Goal: Information Seeking & Learning: Learn about a topic

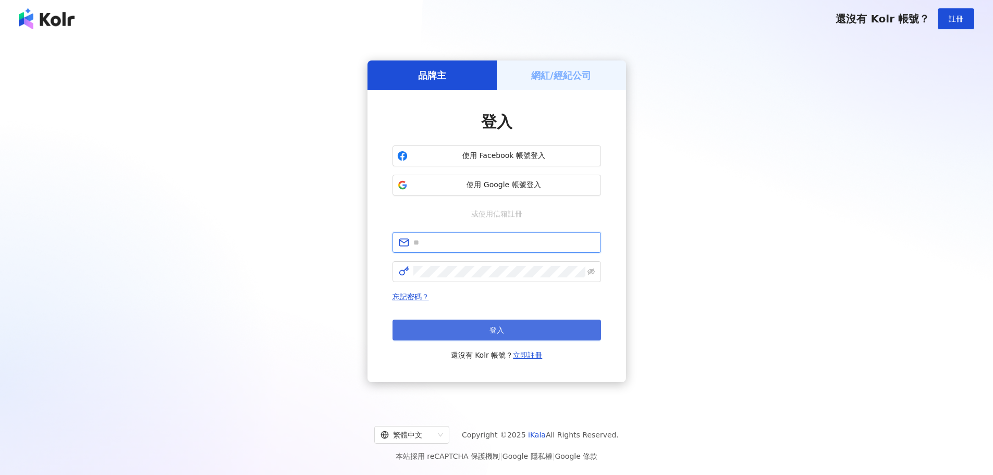
type input "**********"
click at [487, 331] on button "登入" at bounding box center [496, 329] width 208 height 21
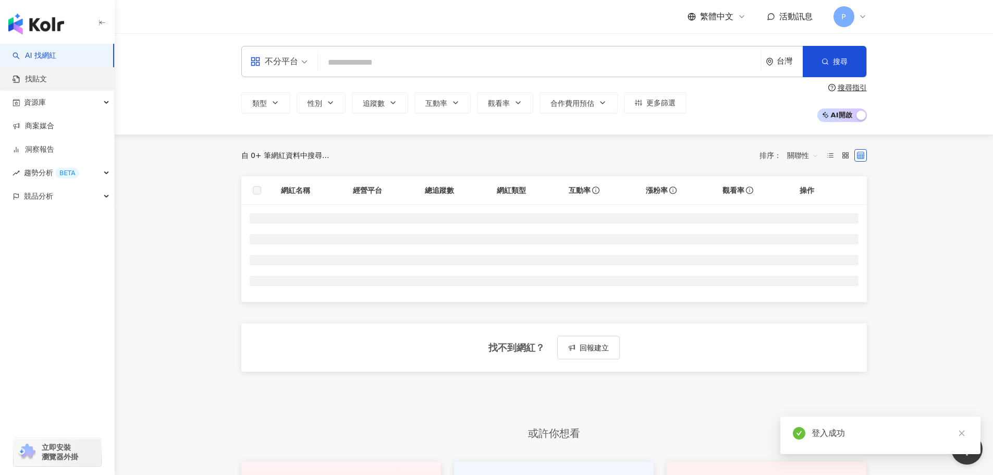
click at [47, 76] on link "找貼文" at bounding box center [30, 79] width 34 height 10
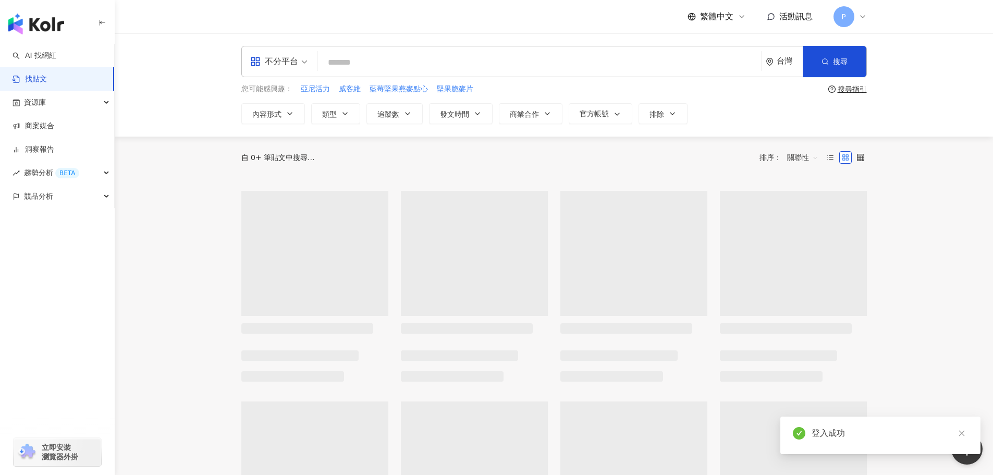
click at [374, 66] on input "search" at bounding box center [539, 62] width 435 height 22
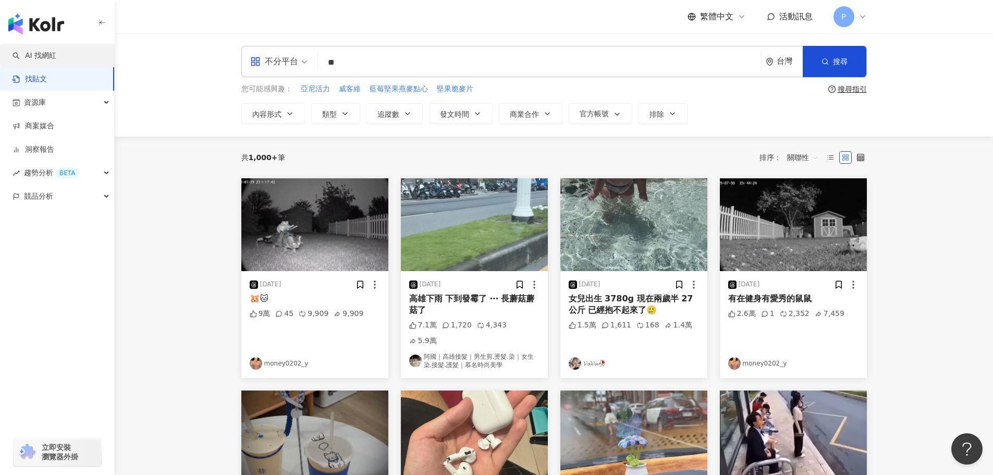
type input "**"
click at [53, 60] on link "AI 找網紅" at bounding box center [35, 56] width 44 height 10
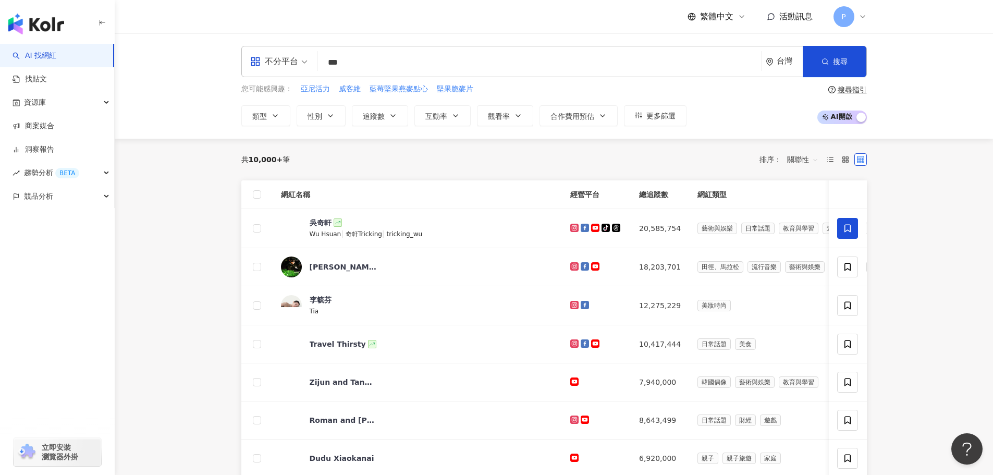
type input "***"
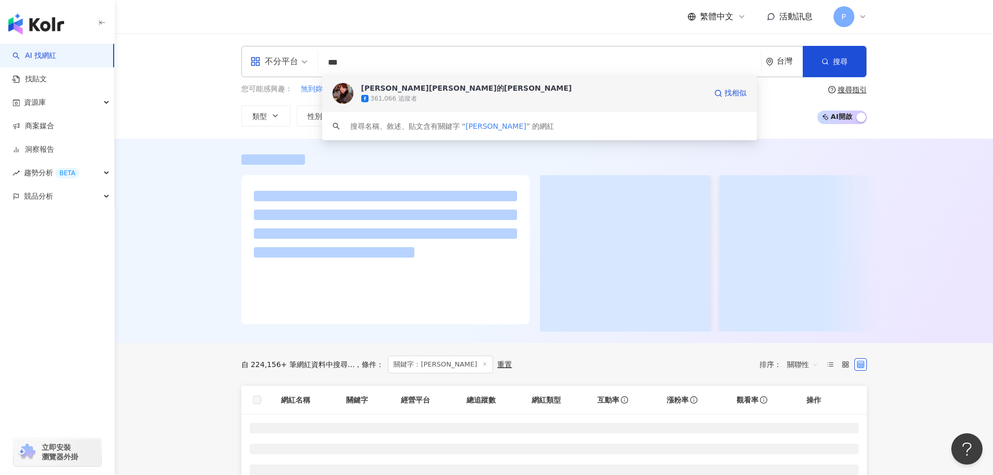
click at [384, 91] on div "[PERSON_NAME][PERSON_NAME]的[PERSON_NAME]" at bounding box center [466, 88] width 211 height 10
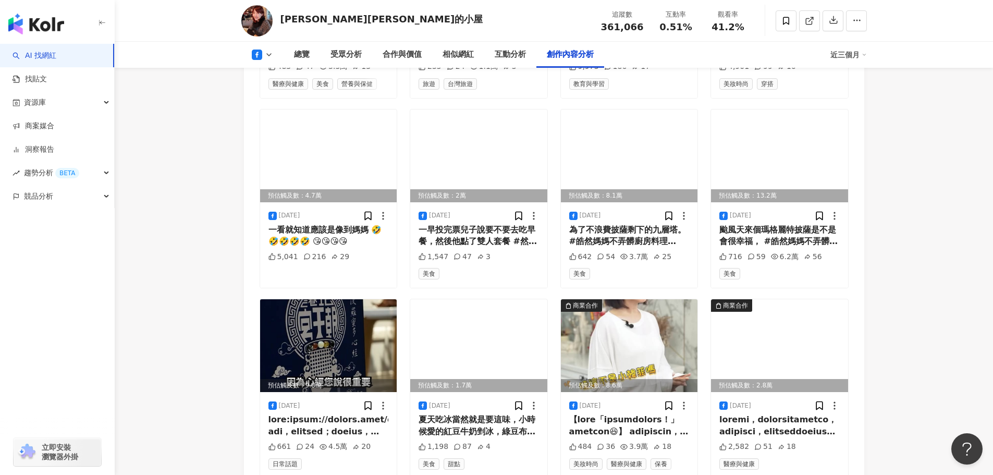
scroll to position [3126, 0]
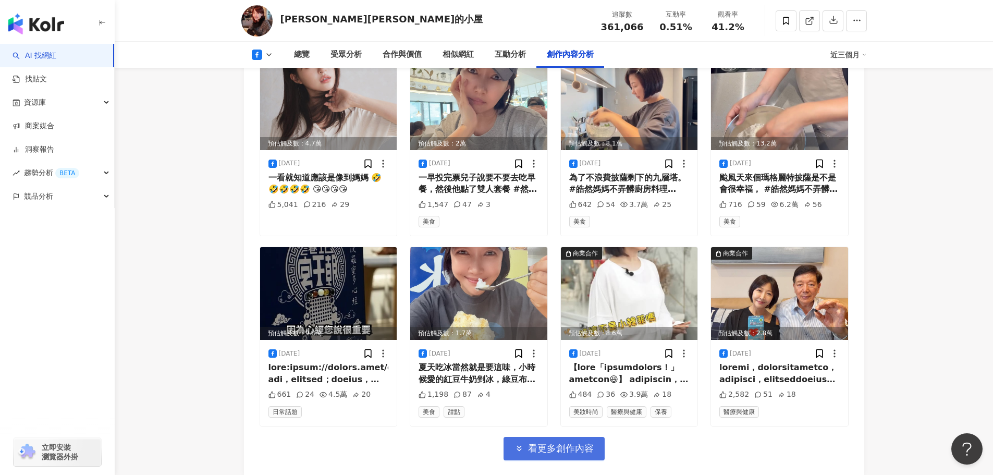
click at [552, 442] on span "看更多創作內容" at bounding box center [561, 447] width 66 height 11
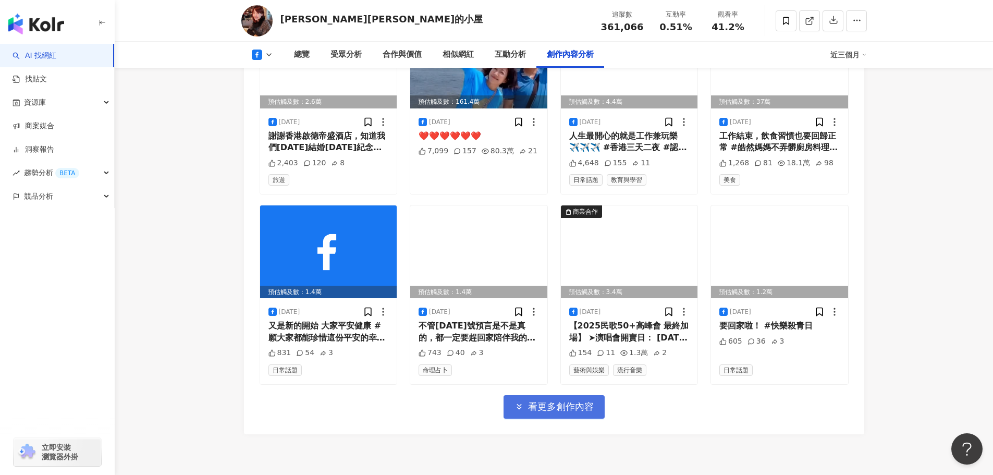
scroll to position [3752, 0]
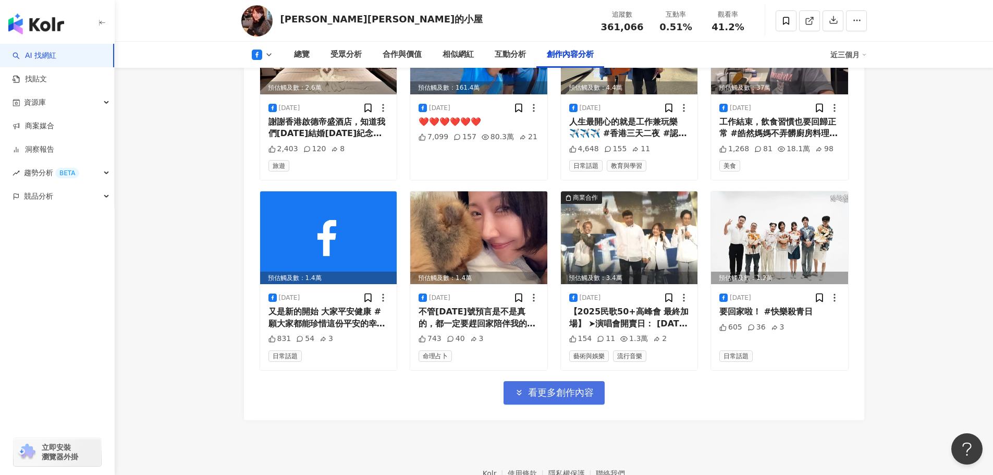
click at [552, 430] on footer "Kolr 使用條款 隱私權保護 聯絡我們 愛卡拉互動媒體股份有限公司 | 統一編號：53342456 | Copyright © 2025 iKala All…" at bounding box center [554, 478] width 878 height 116
click at [561, 387] on span "看更多創作內容" at bounding box center [561, 392] width 66 height 11
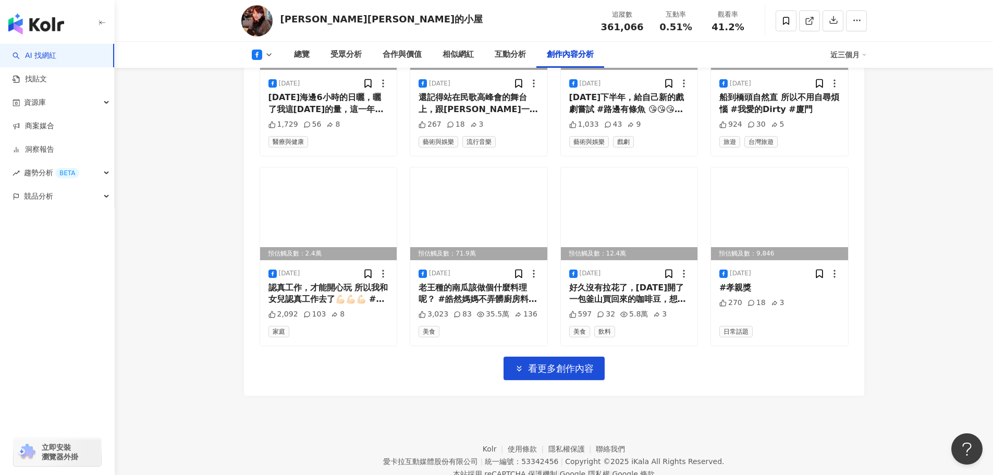
scroll to position [4362, 0]
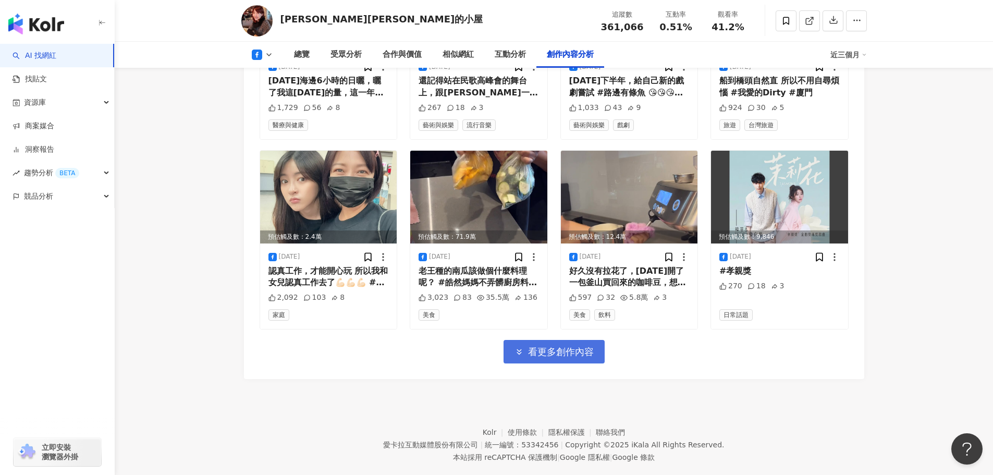
click at [562, 346] on span "看更多創作內容" at bounding box center [561, 351] width 66 height 11
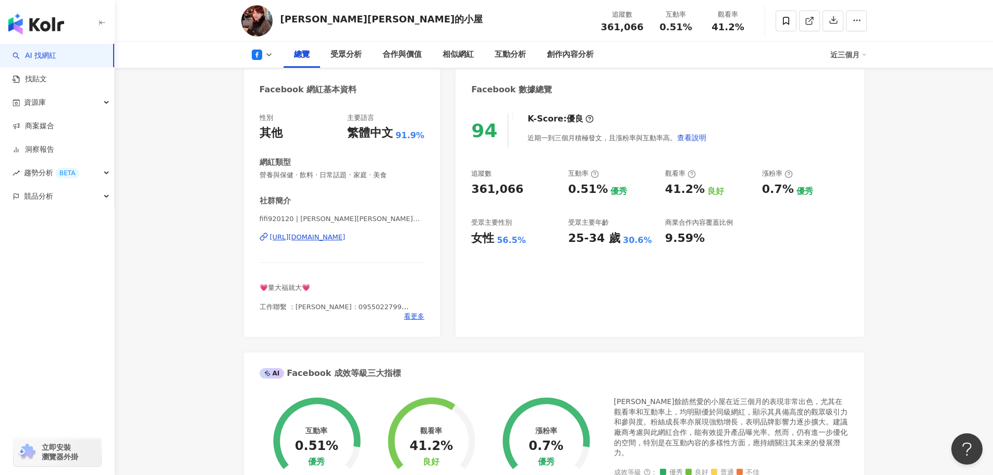
scroll to position [46, 0]
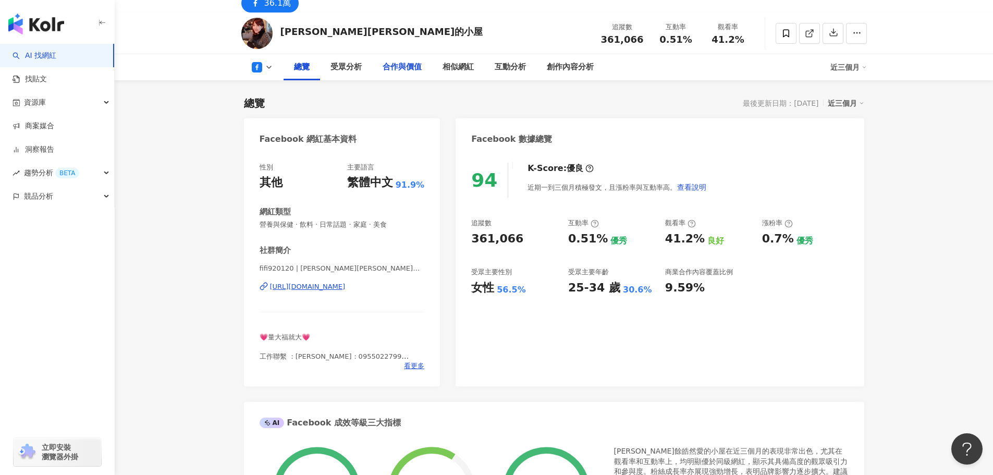
click at [399, 72] on div "合作與價值" at bounding box center [401, 67] width 39 height 13
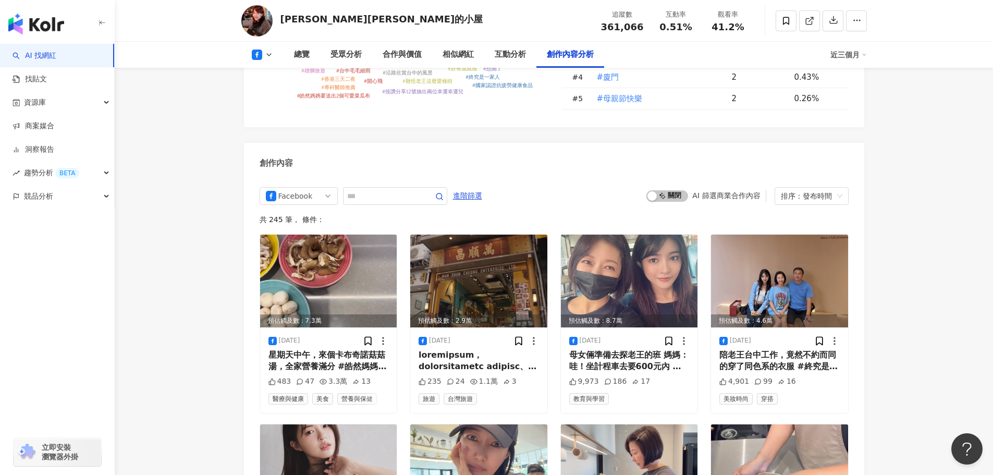
scroll to position [2760, 0]
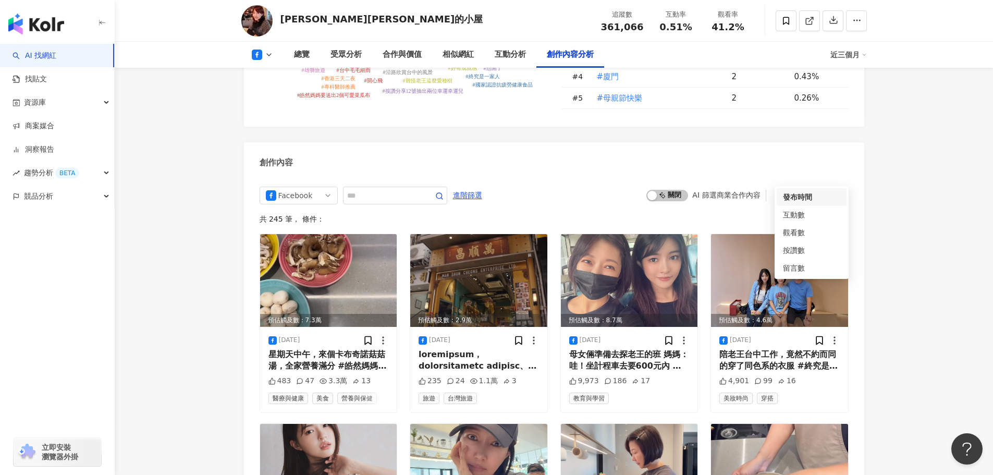
click at [810, 187] on div "排序：發布時間" at bounding box center [807, 195] width 52 height 17
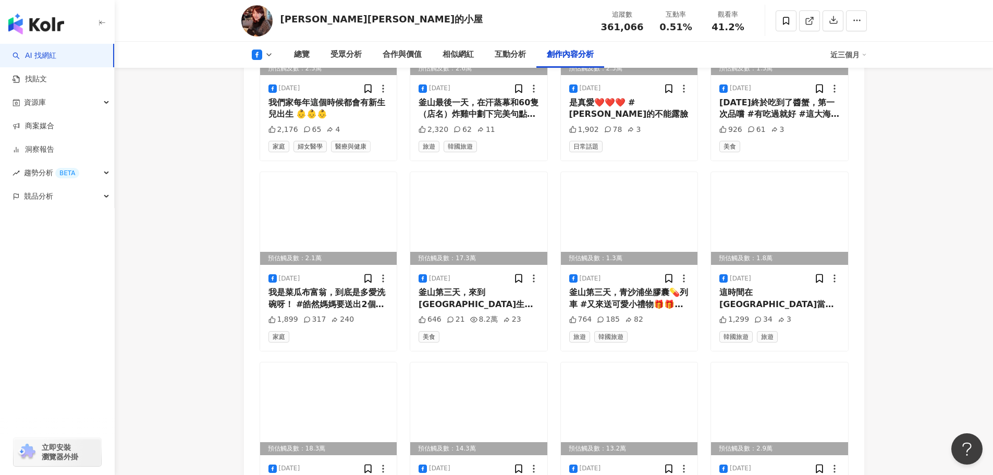
scroll to position [4932, 0]
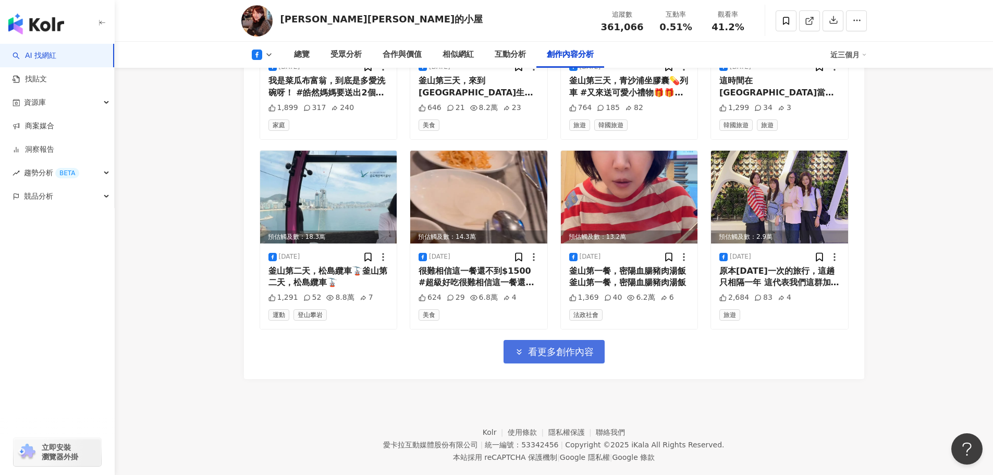
click at [562, 346] on span "看更多創作內容" at bounding box center [561, 351] width 66 height 11
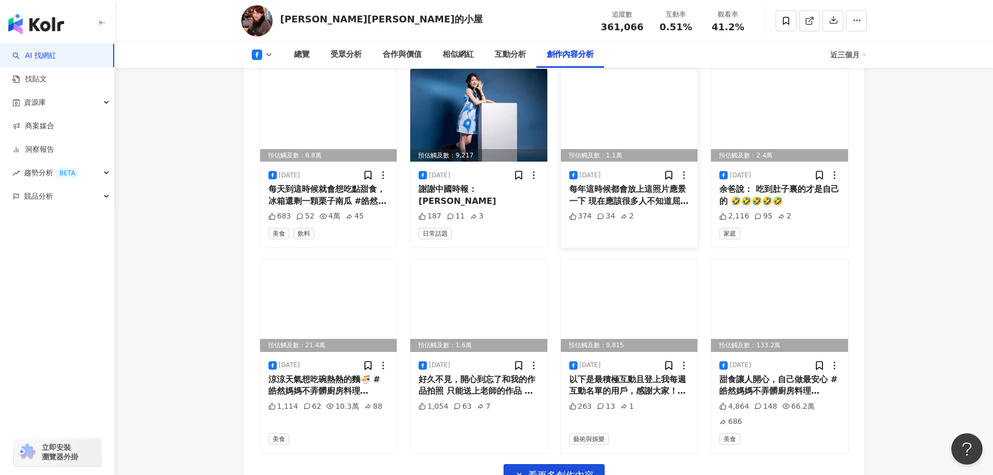
scroll to position [5501, 0]
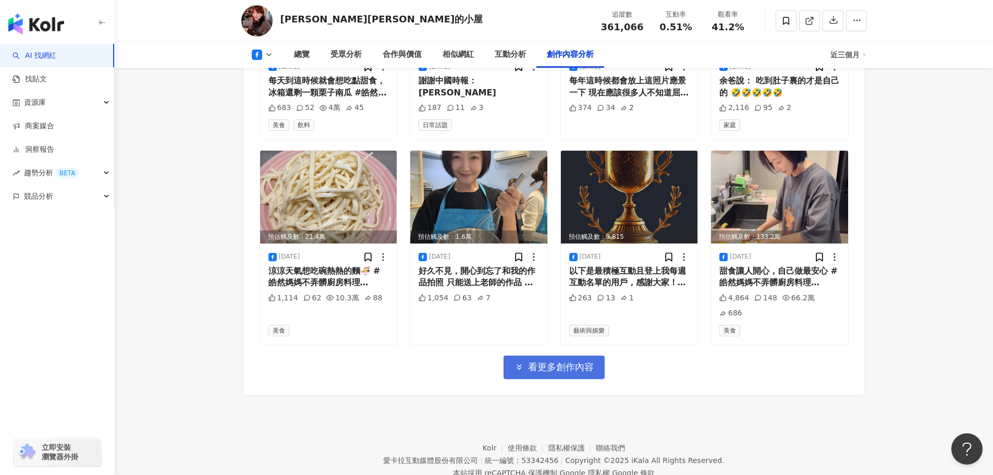
click at [564, 361] on span "看更多創作內容" at bounding box center [561, 366] width 66 height 11
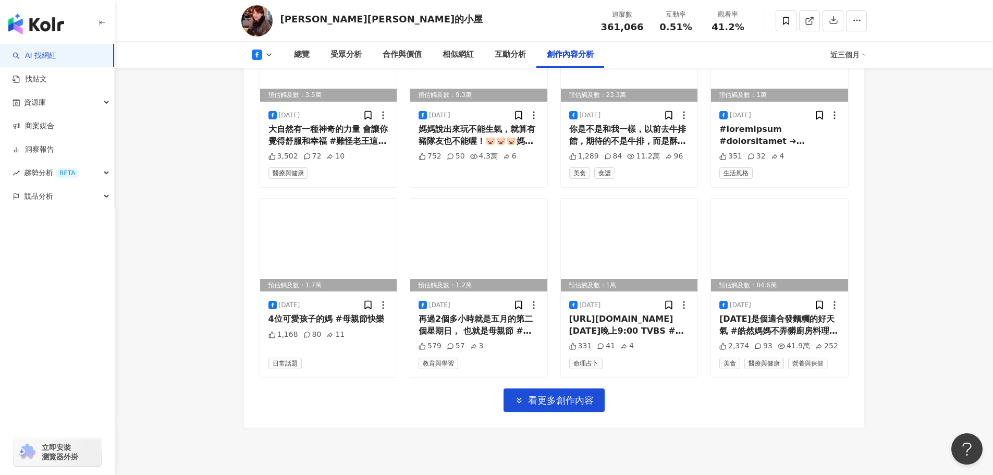
scroll to position [6071, 0]
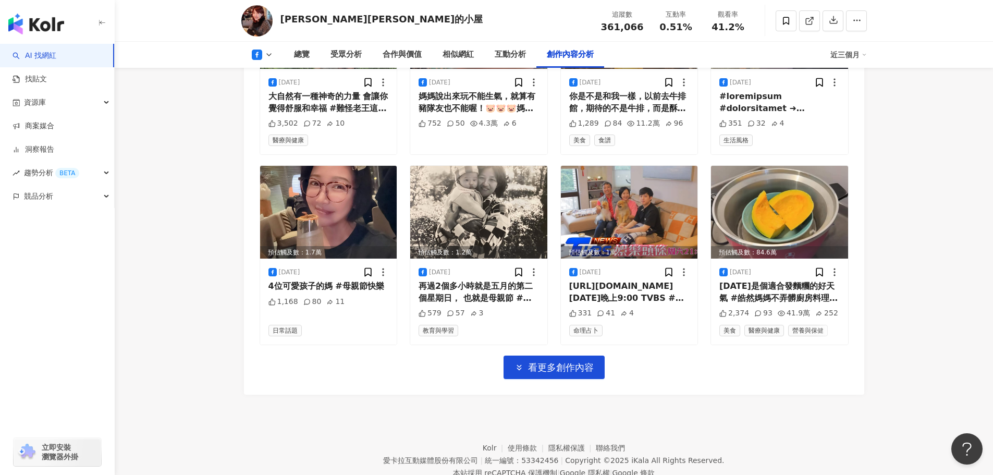
click at [568, 355] on button "看更多創作內容" at bounding box center [553, 366] width 101 height 23
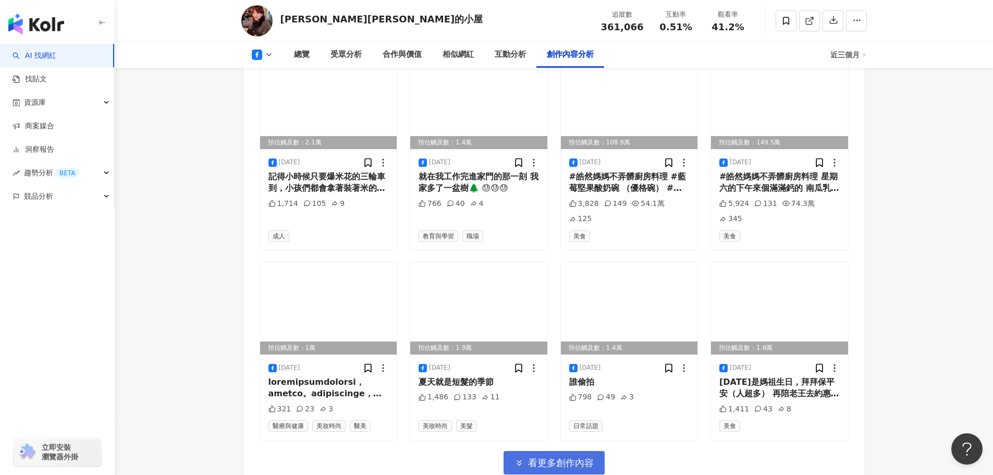
scroll to position [6640, 0]
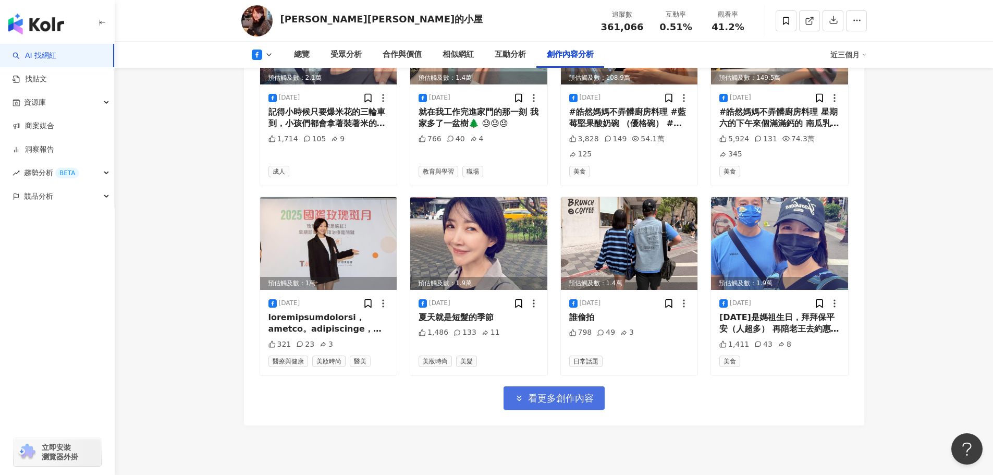
click at [569, 392] on span "看更多創作內容" at bounding box center [561, 397] width 66 height 11
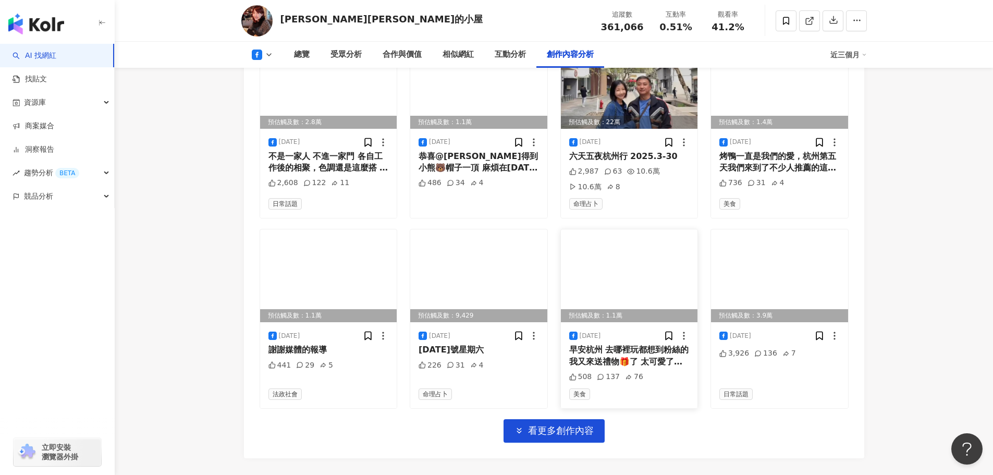
scroll to position [7213, 0]
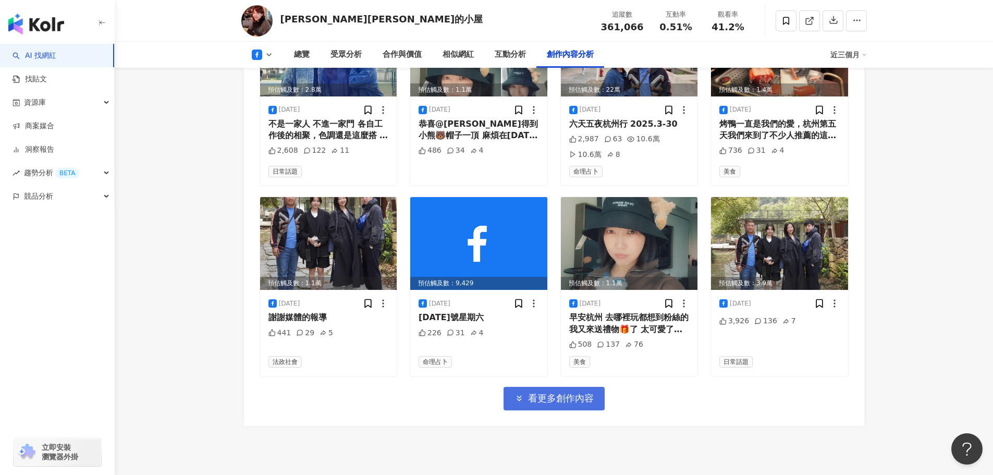
click at [579, 392] on span "看更多創作內容" at bounding box center [561, 397] width 66 height 11
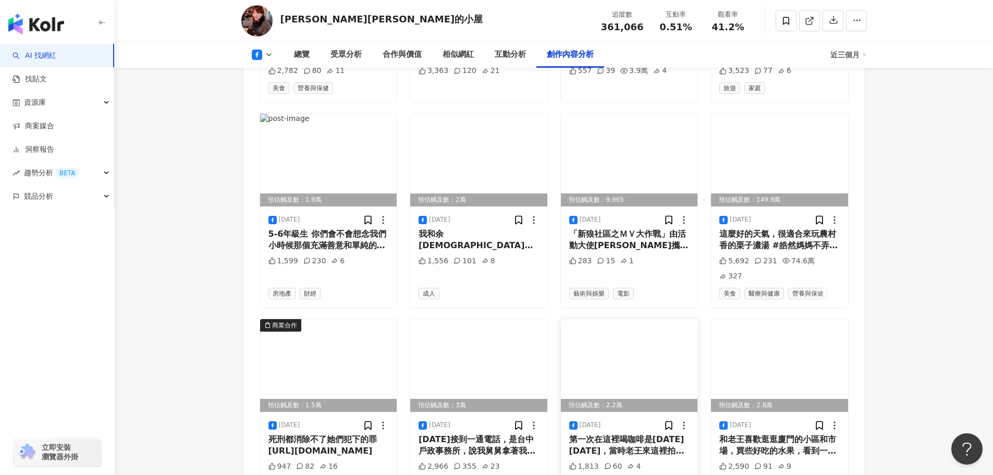
scroll to position [7783, 0]
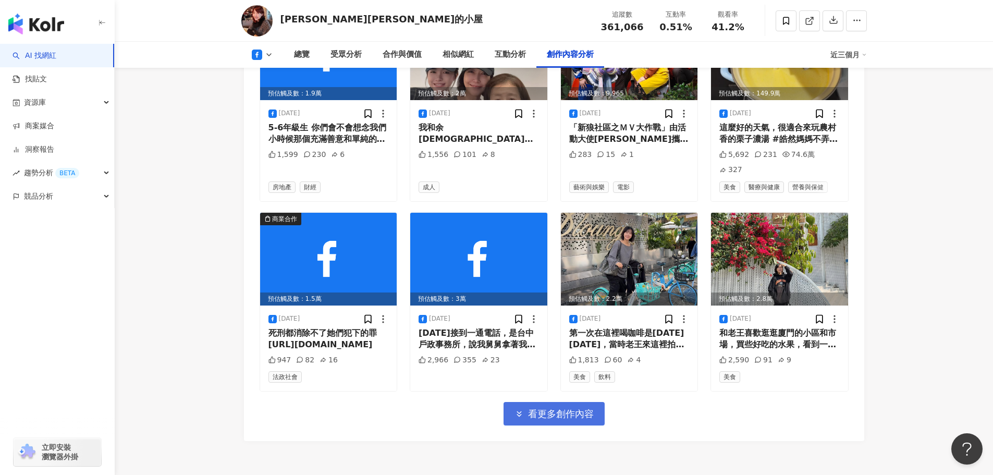
click at [578, 408] on span "看更多創作內容" at bounding box center [561, 413] width 66 height 11
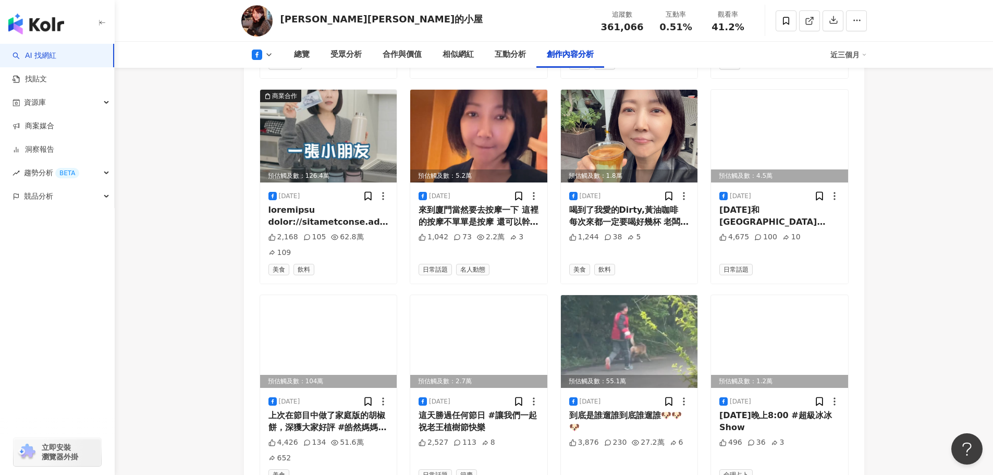
scroll to position [8353, 0]
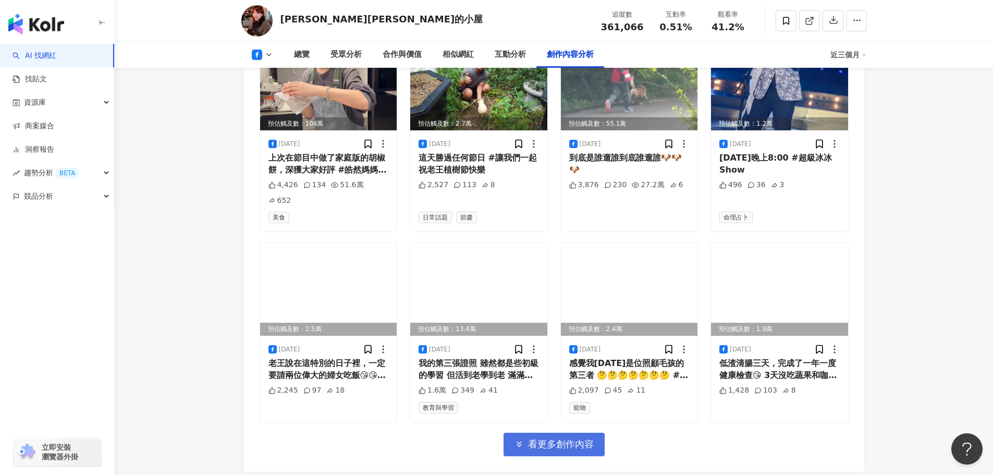
click at [578, 438] on span "看更多創作內容" at bounding box center [561, 443] width 66 height 11
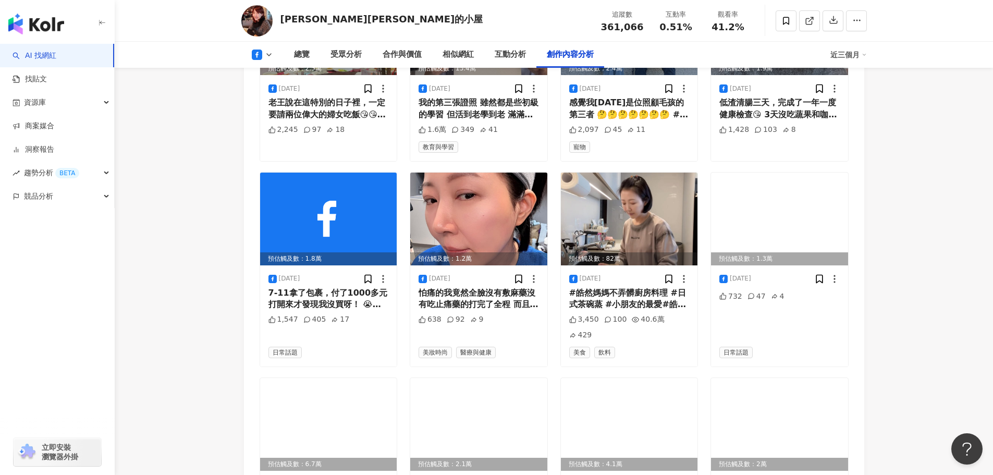
scroll to position [8922, 0]
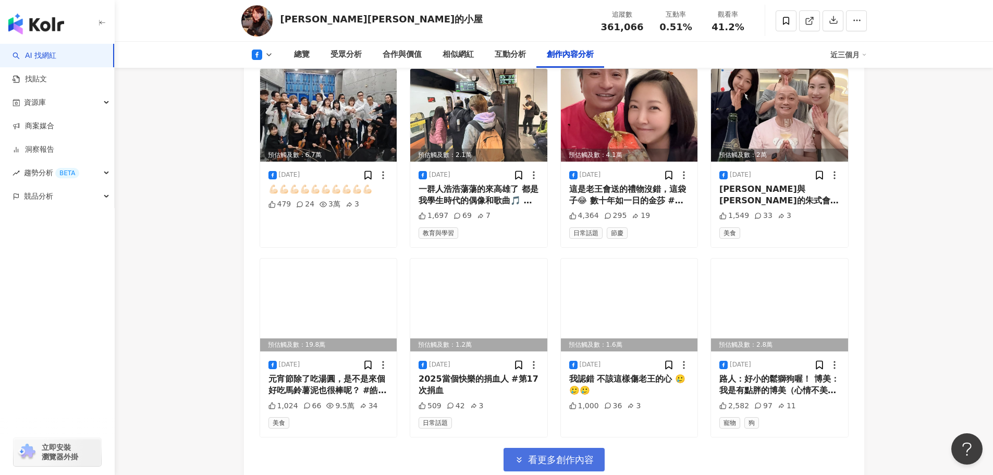
click at [580, 454] on span "看更多創作內容" at bounding box center [561, 459] width 66 height 11
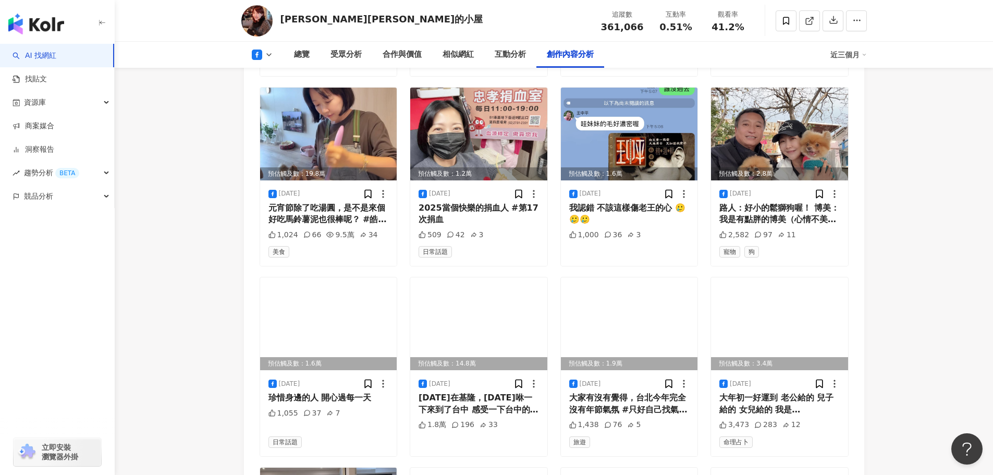
scroll to position [9492, 0]
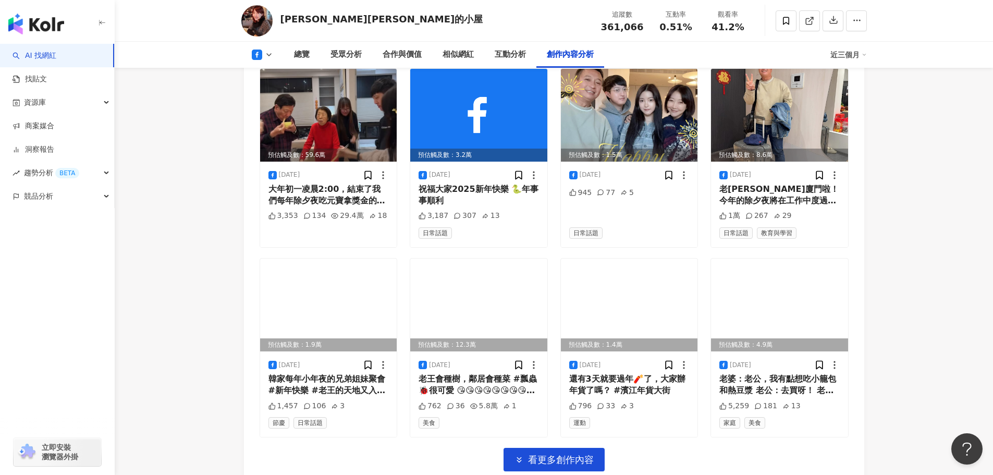
click at [583, 454] on span "看更多創作內容" at bounding box center [561, 459] width 66 height 11
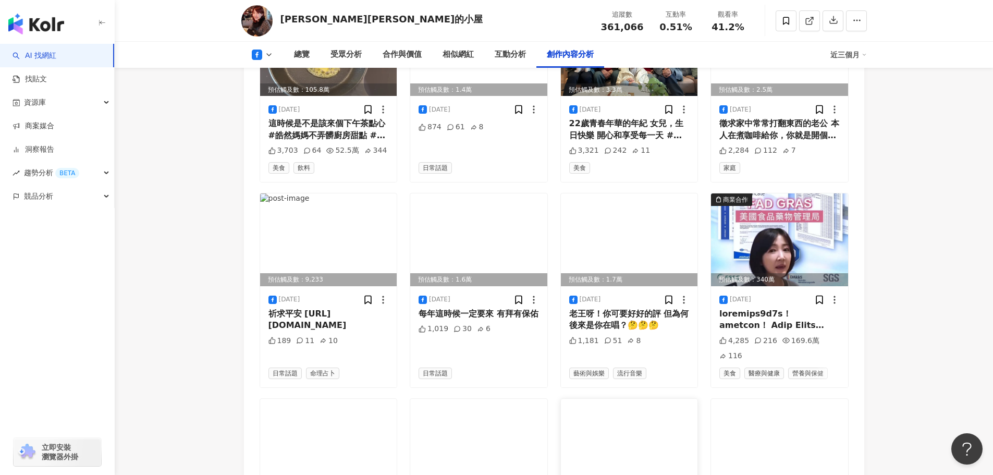
scroll to position [10027, 0]
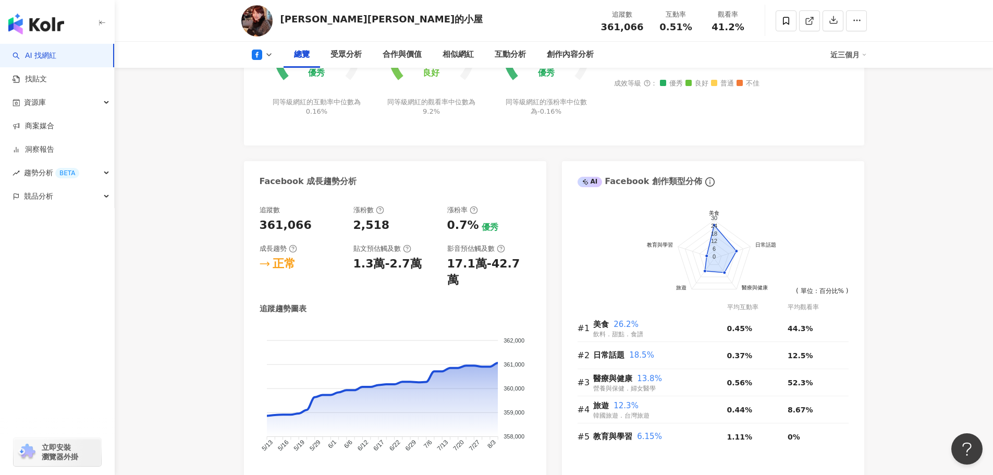
scroll to position [0, 0]
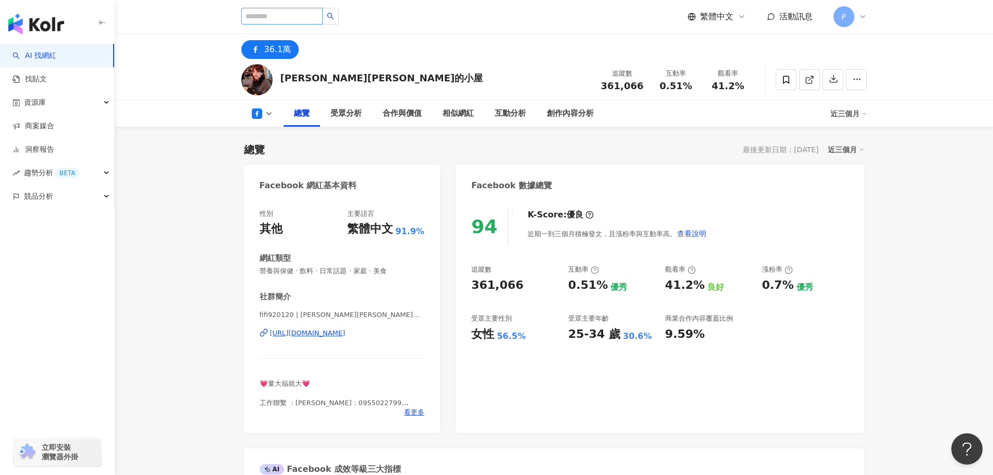
click at [296, 15] on input "search" at bounding box center [281, 16] width 81 height 17
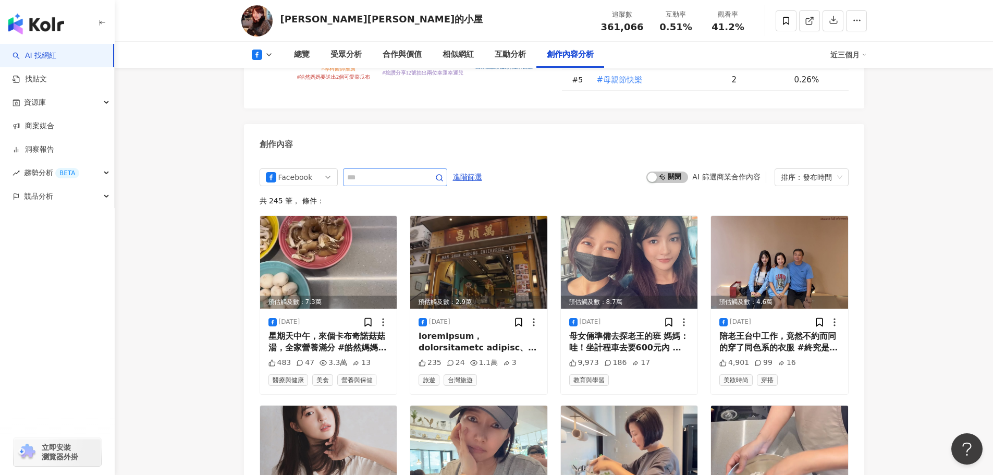
scroll to position [2709, 0]
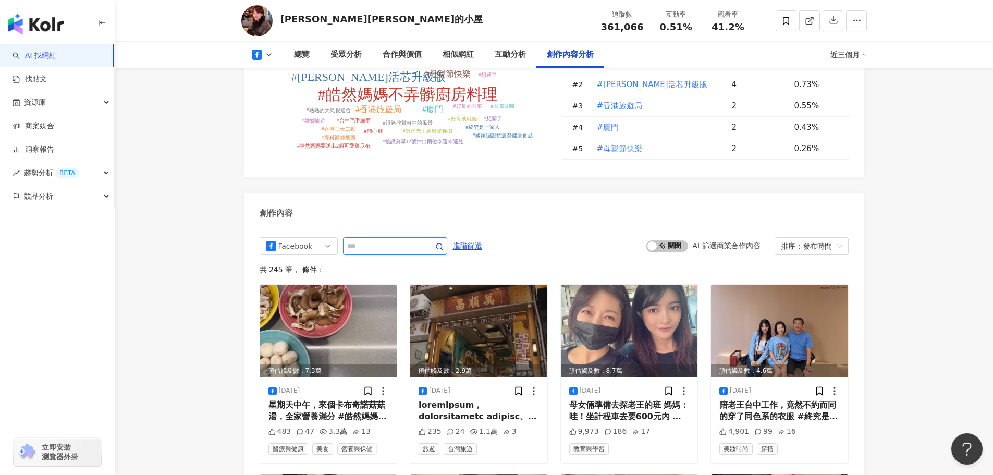
click at [401, 240] on input "text" at bounding box center [383, 246] width 73 height 13
click at [482, 238] on span "進階篩選" at bounding box center [467, 246] width 29 height 17
click at [387, 240] on input "**" at bounding box center [383, 246] width 73 height 13
type input "**"
click at [443, 242] on icon "button" at bounding box center [439, 246] width 8 height 8
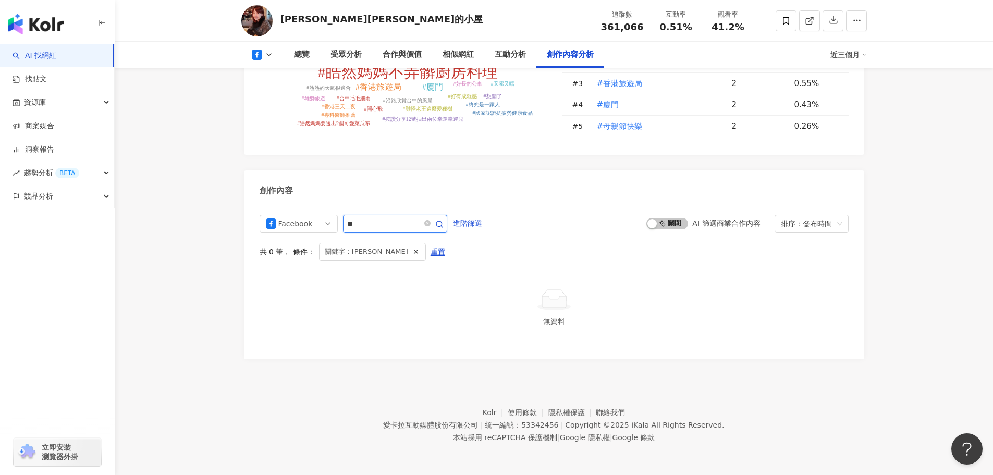
scroll to position [2712, 0]
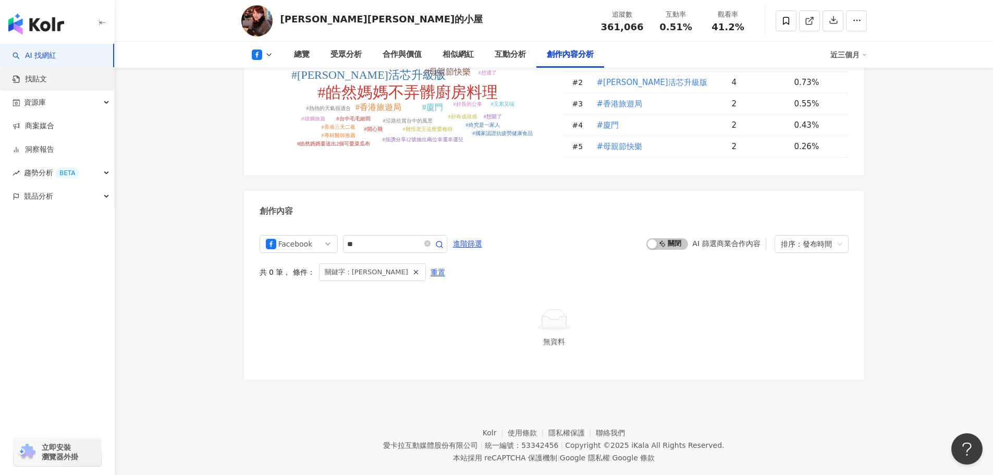
click at [24, 77] on link "找貼文" at bounding box center [30, 79] width 34 height 10
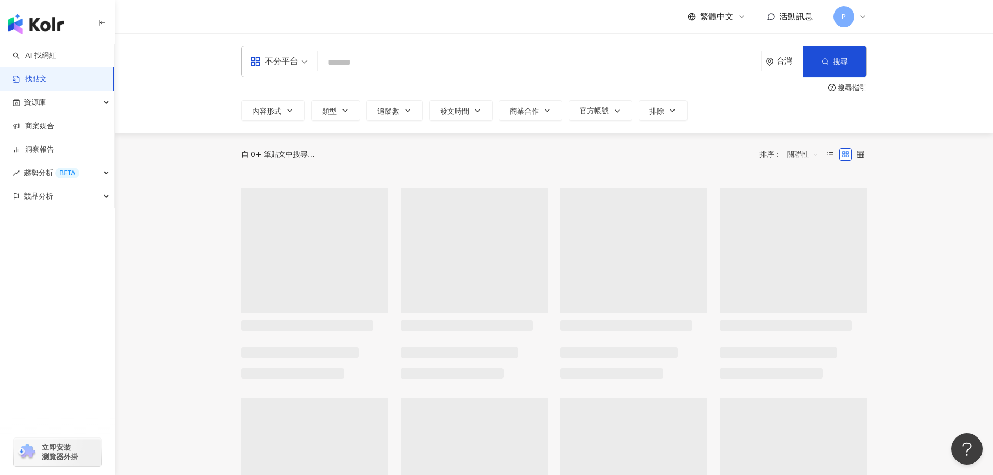
click at [358, 64] on input "search" at bounding box center [539, 62] width 435 height 22
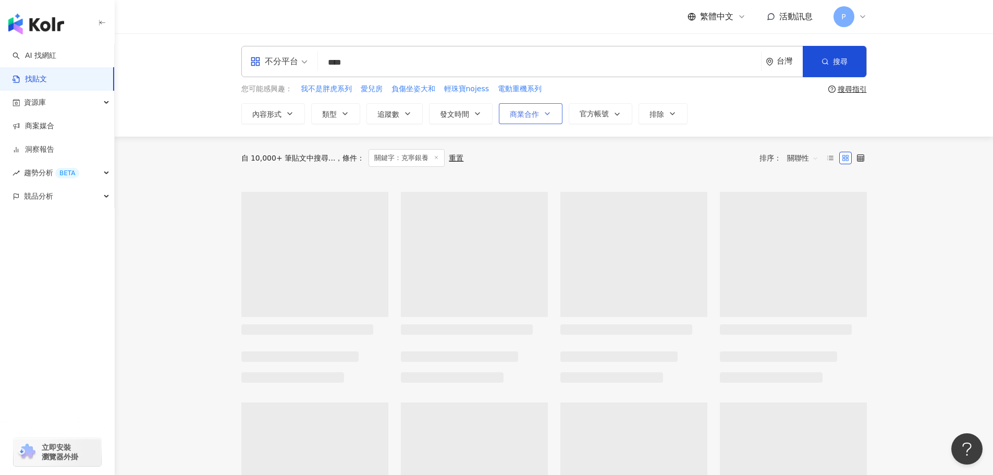
click at [523, 110] on span "商業合作" at bounding box center [524, 114] width 29 height 8
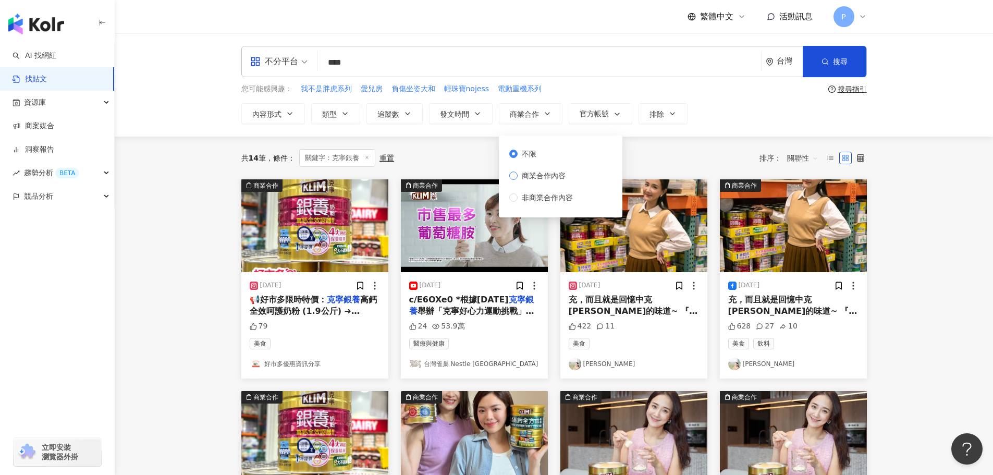
click at [532, 176] on span "商業合作內容" at bounding box center [543, 175] width 52 height 11
click at [666, 146] on div "共 14 筆 條件 ： 關鍵字：克寧銀養 重置 排序： 關聯性" at bounding box center [553, 158] width 625 height 43
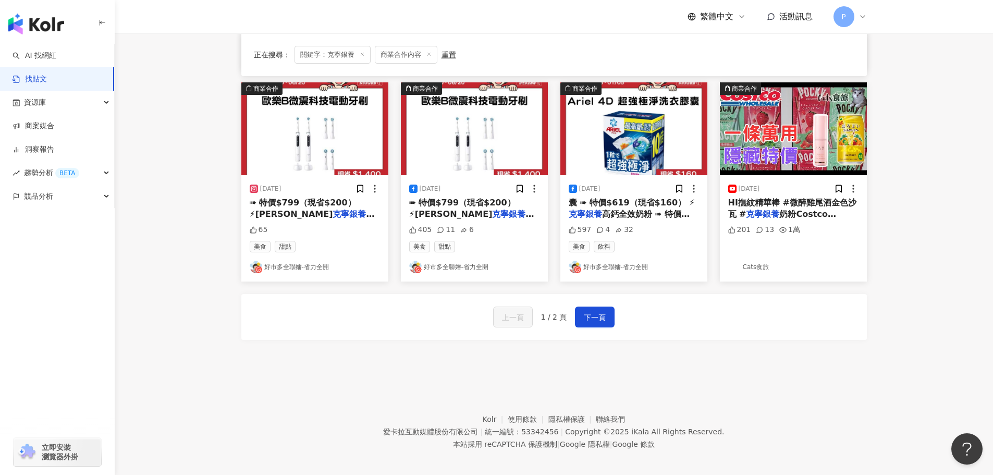
scroll to position [527, 0]
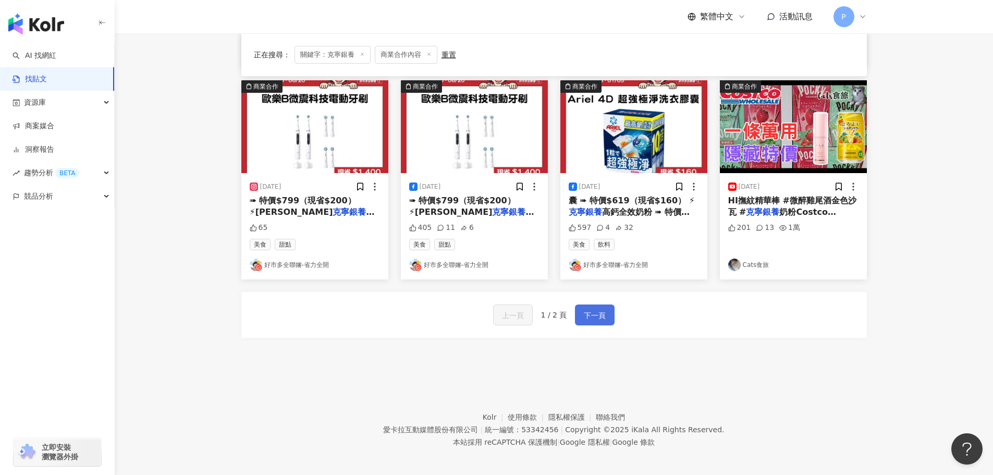
click at [595, 309] on span "下一頁" at bounding box center [595, 315] width 22 height 13
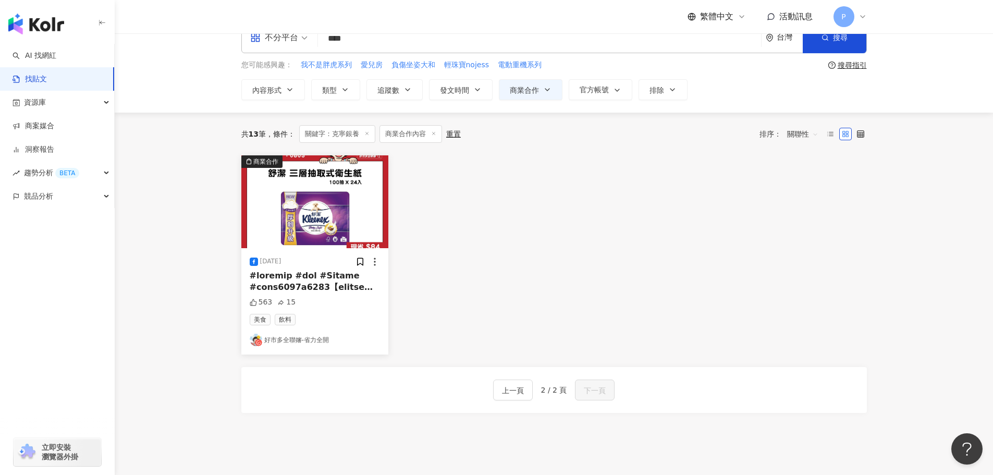
scroll to position [0, 0]
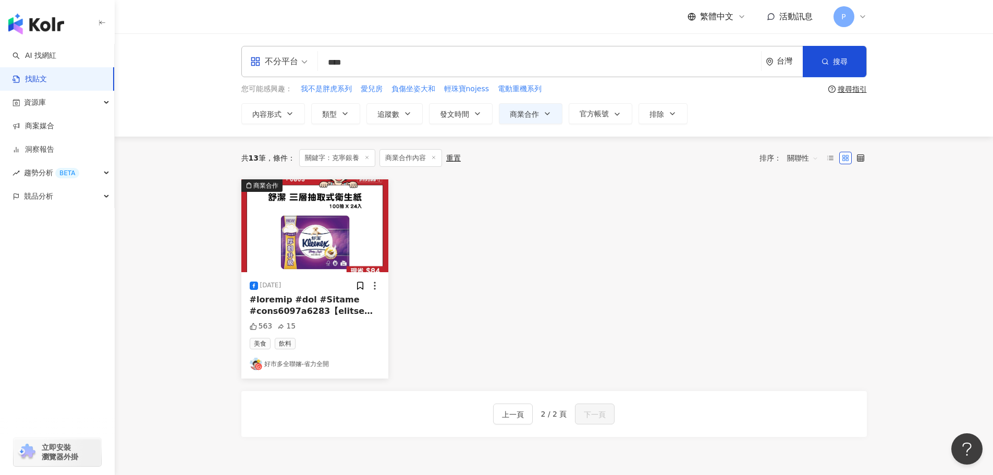
click at [367, 57] on input "****" at bounding box center [539, 62] width 435 height 22
type input "**"
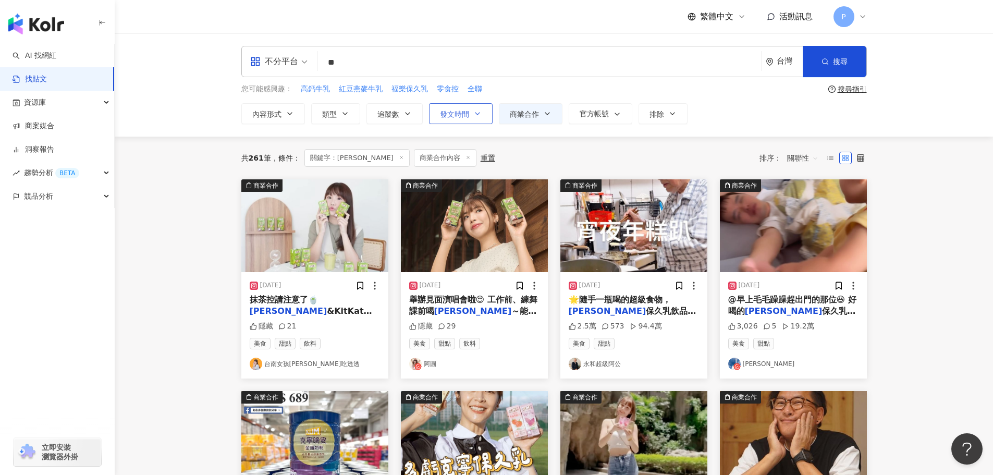
click at [477, 116] on icon "button" at bounding box center [477, 113] width 8 height 8
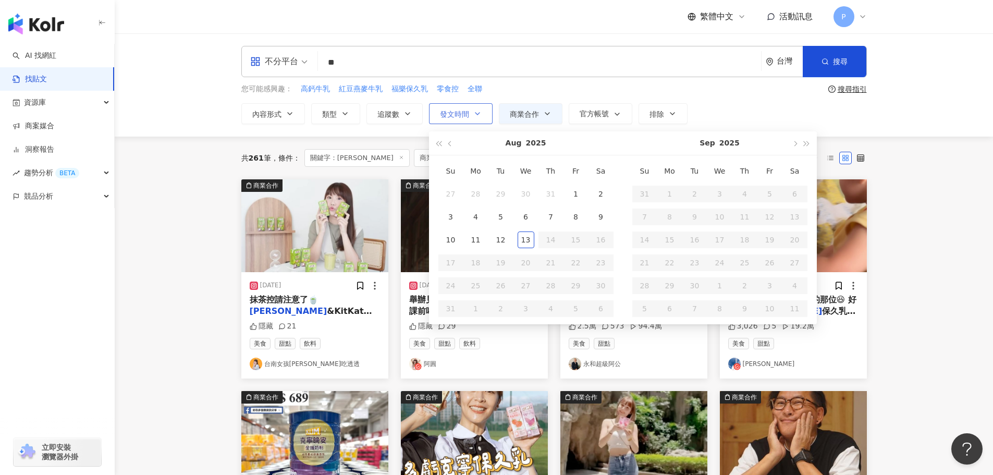
click at [477, 116] on icon "button" at bounding box center [477, 113] width 8 height 8
click at [547, 90] on div "您可能感興趣： 高鈣牛乳 紅豆燕麥牛乳 福樂保久乳 零食控 全聯" at bounding box center [532, 88] width 583 height 11
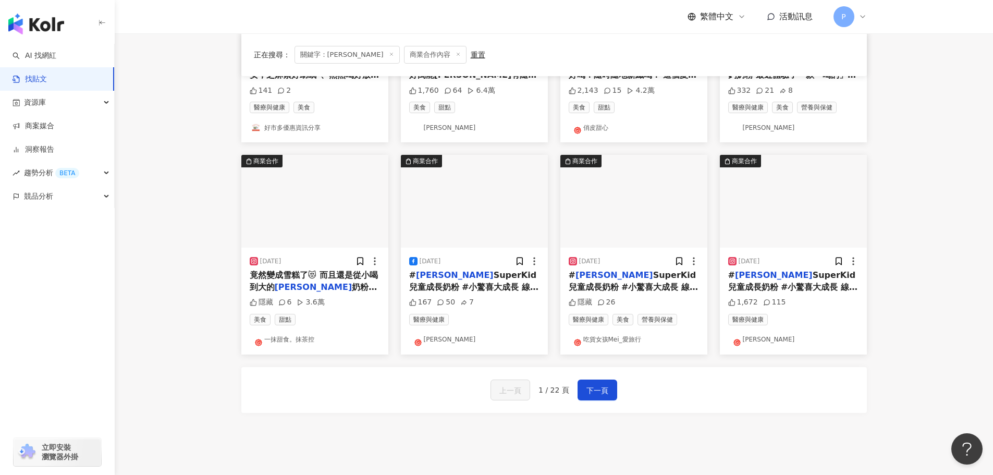
scroll to position [469, 0]
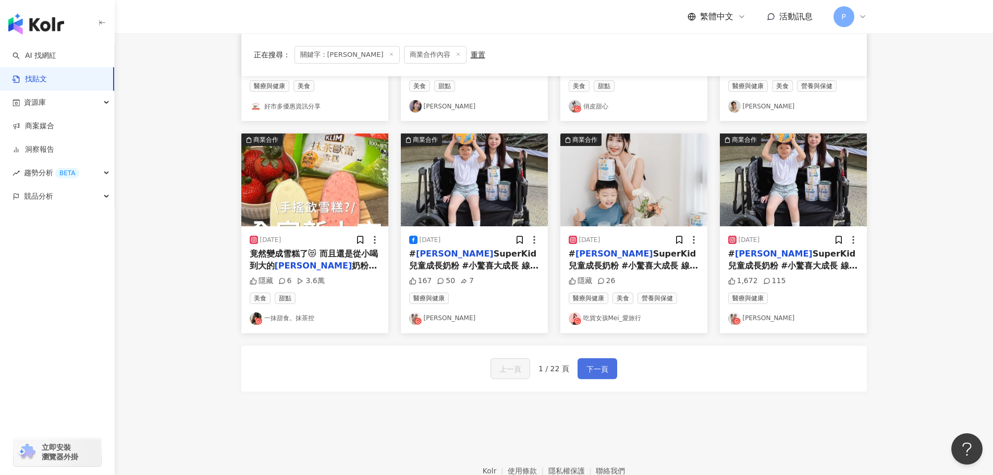
click at [597, 370] on span "下一頁" at bounding box center [597, 369] width 22 height 13
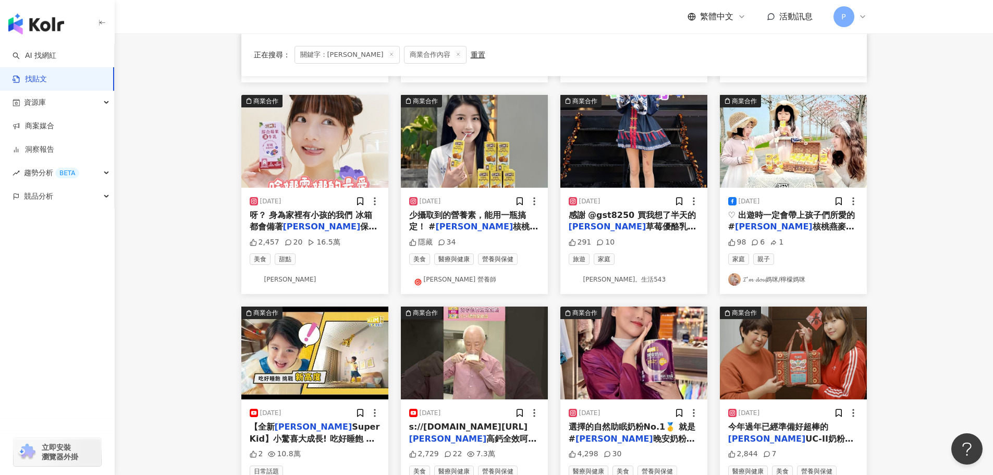
scroll to position [417, 0]
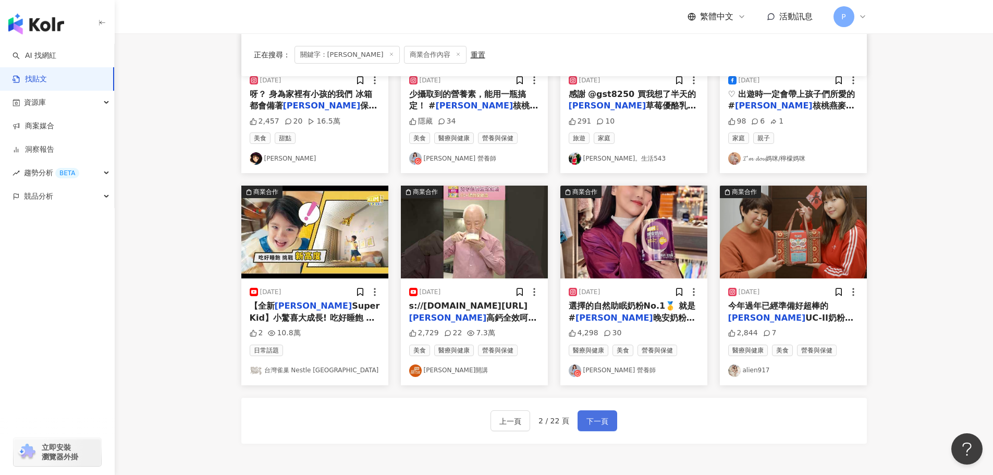
click at [600, 422] on span "下一頁" at bounding box center [597, 421] width 22 height 13
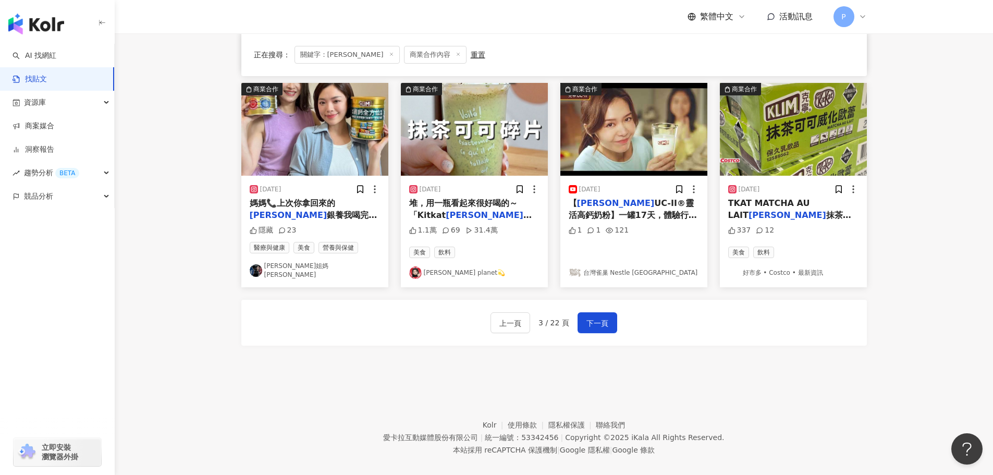
scroll to position [521, 0]
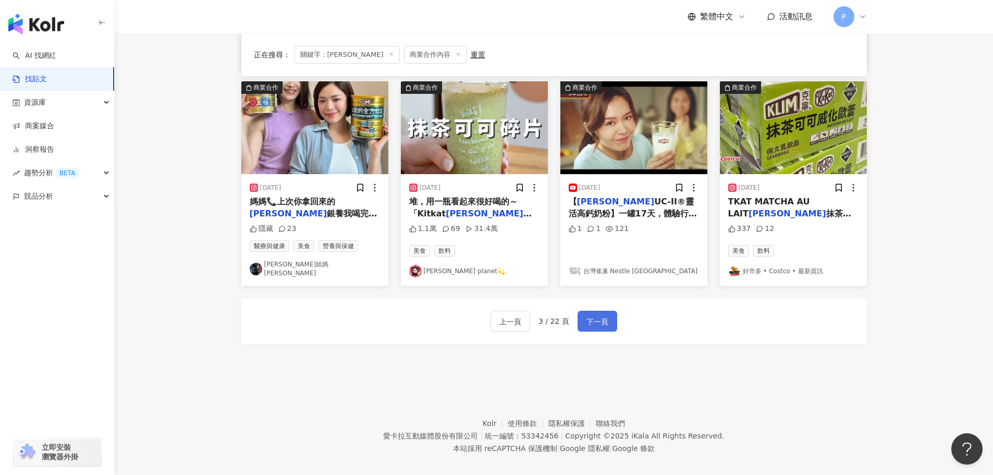
click at [601, 316] on span "下一頁" at bounding box center [597, 321] width 22 height 13
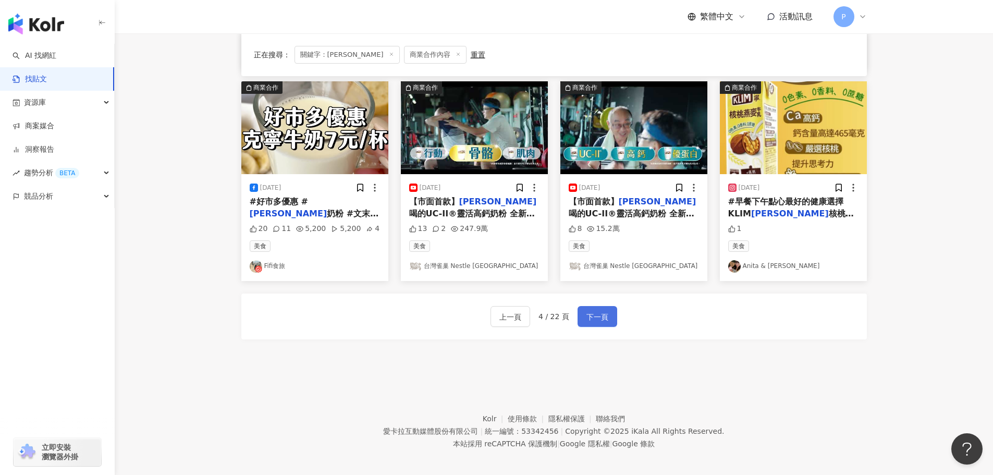
click at [594, 321] on span "下一頁" at bounding box center [597, 317] width 22 height 13
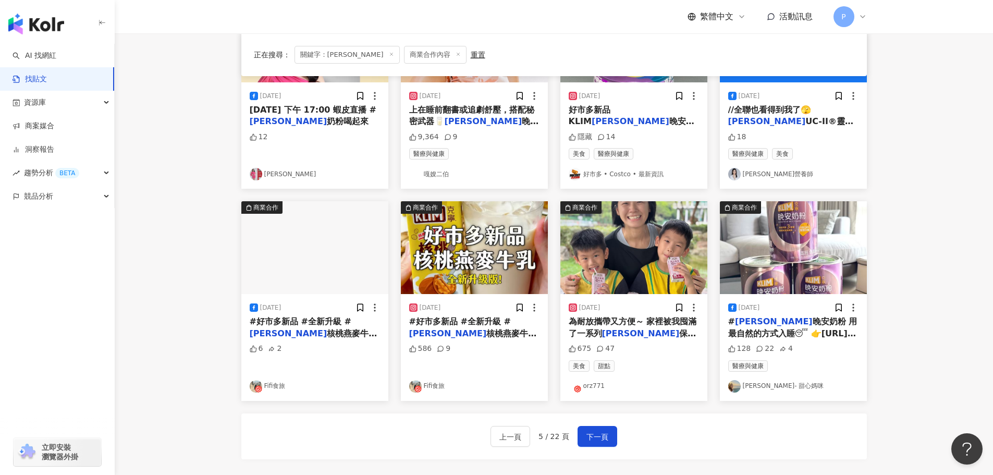
scroll to position [469, 0]
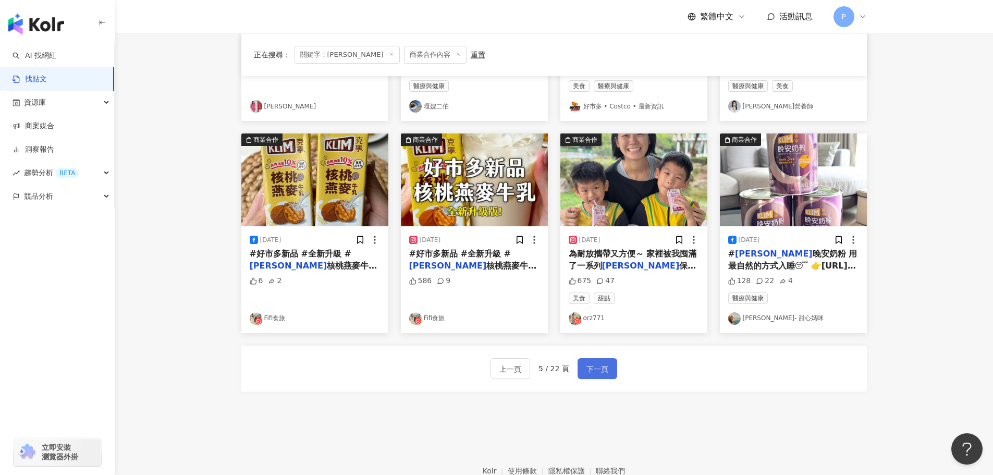
click at [609, 372] on button "下一頁" at bounding box center [597, 368] width 40 height 21
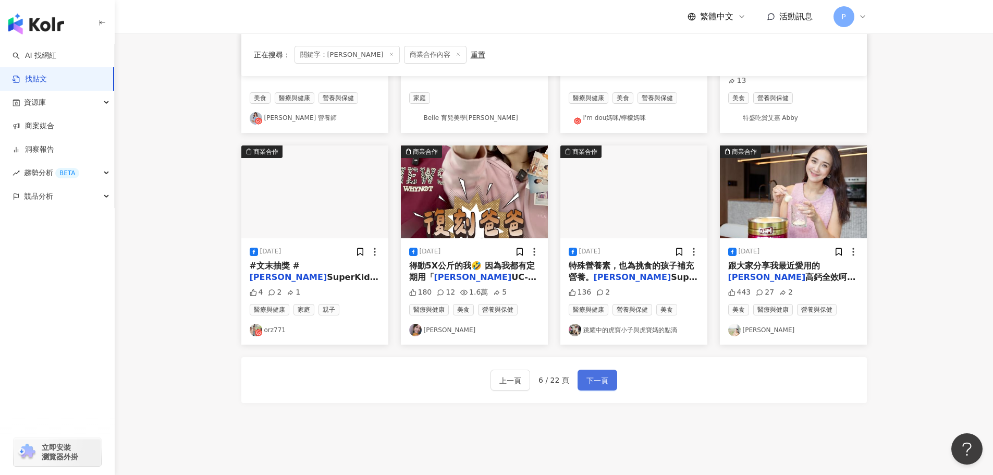
scroll to position [484, 0]
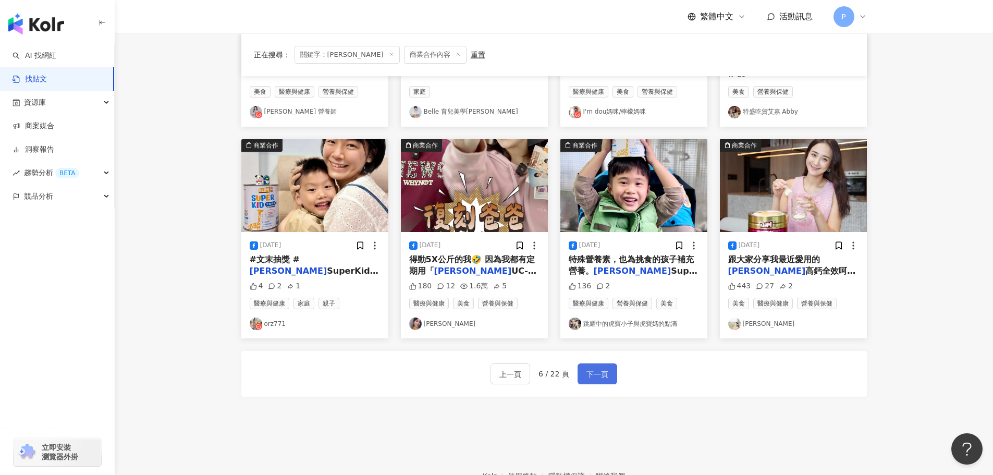
click at [608, 367] on button "下一頁" at bounding box center [597, 373] width 40 height 21
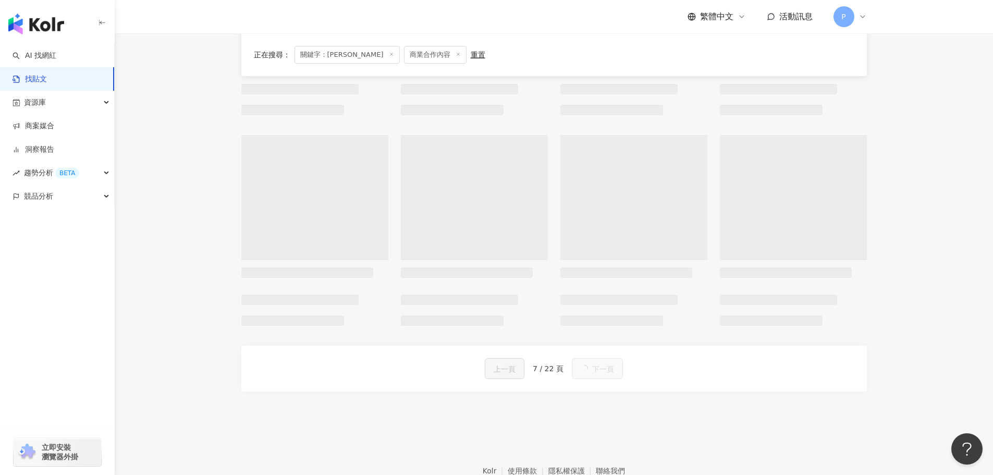
scroll to position [469, 0]
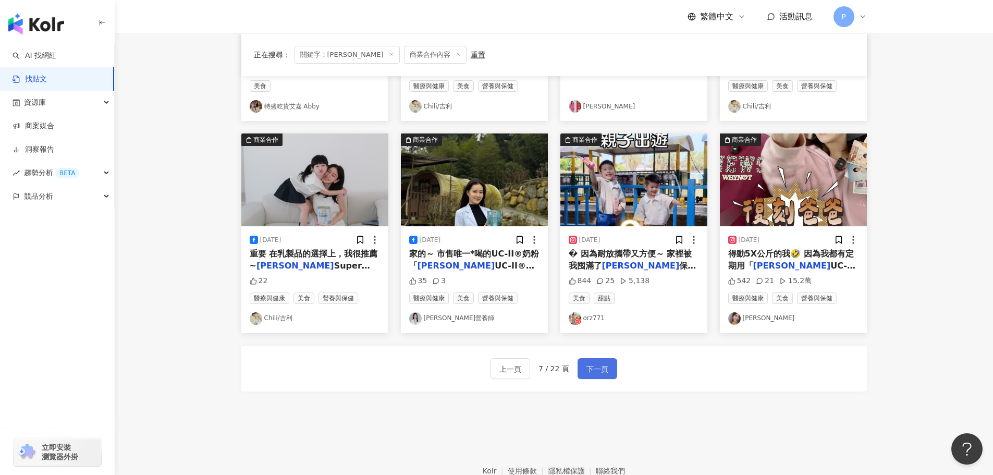
click at [608, 367] on button "下一頁" at bounding box center [597, 368] width 40 height 21
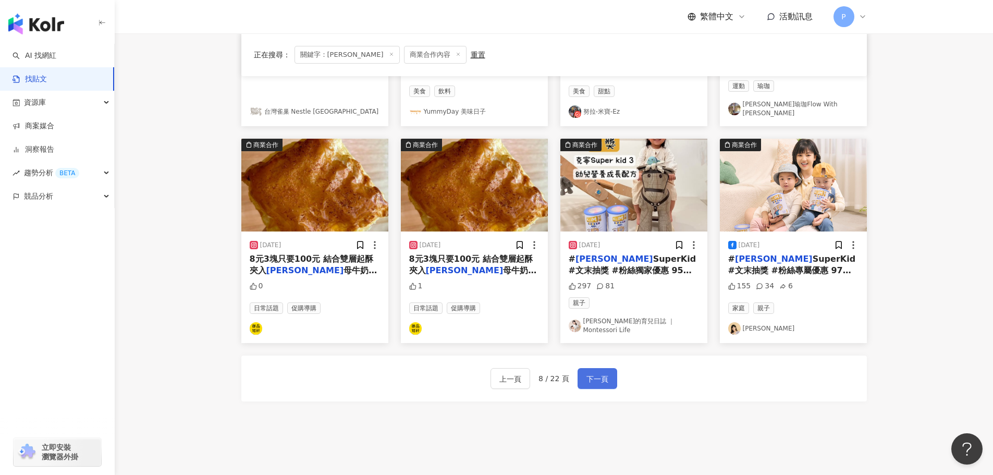
click at [608, 368] on button "下一頁" at bounding box center [597, 378] width 40 height 21
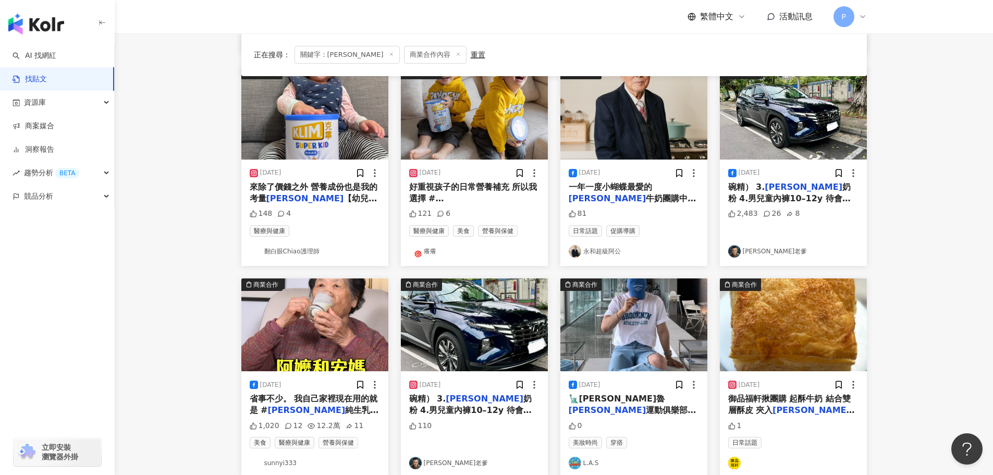
scroll to position [417, 0]
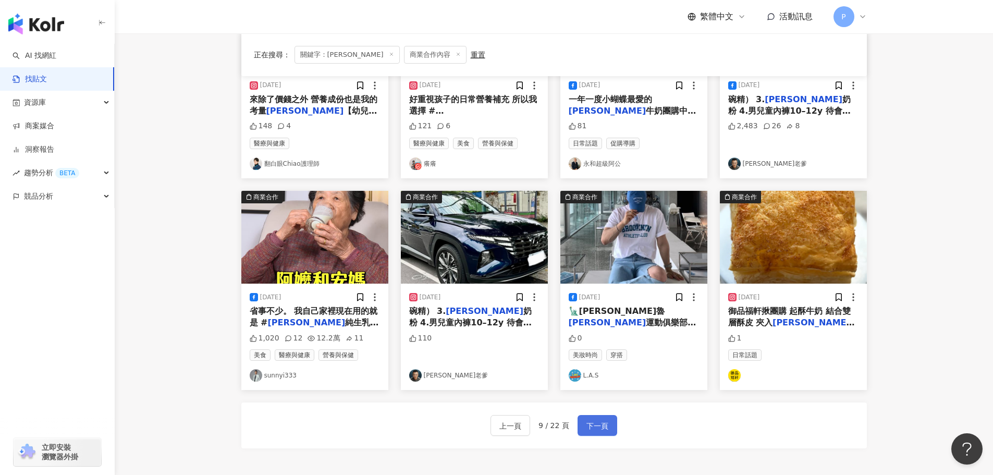
click at [603, 425] on span "下一頁" at bounding box center [597, 425] width 22 height 13
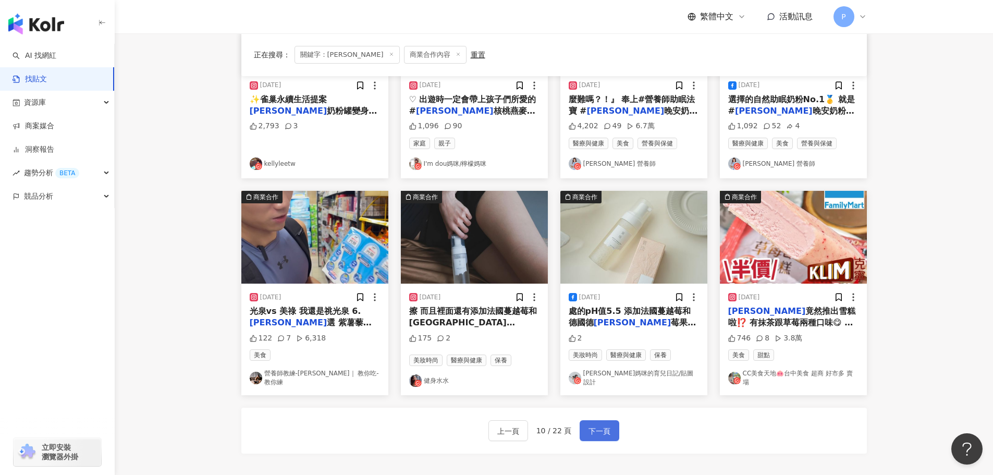
click at [602, 425] on span "下一頁" at bounding box center [599, 431] width 22 height 13
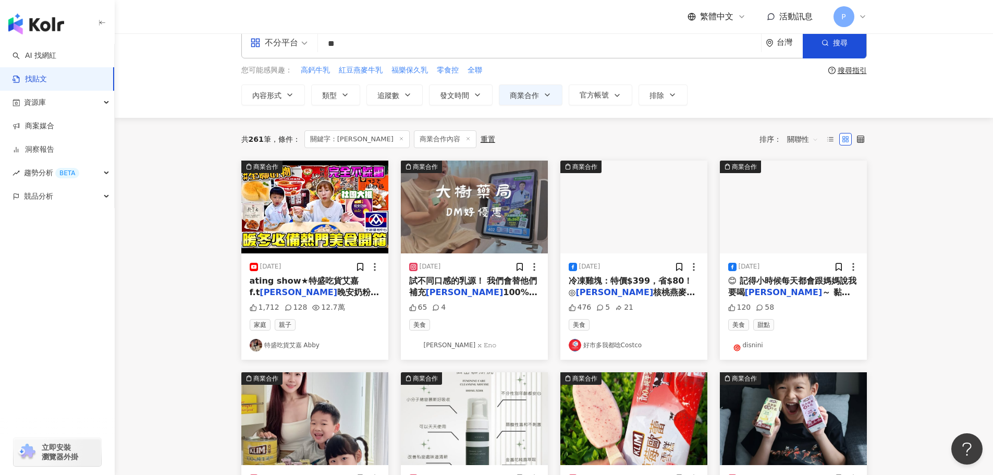
scroll to position [0, 0]
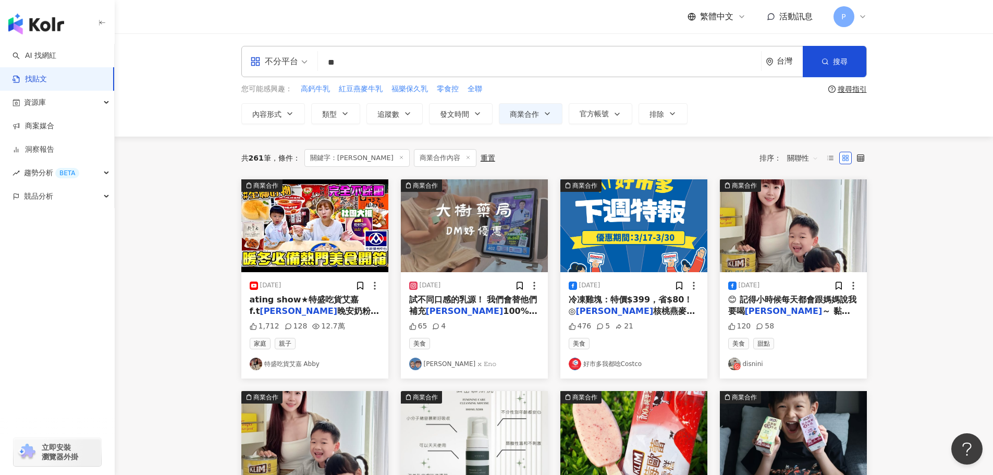
click at [816, 155] on span "關聯性" at bounding box center [802, 158] width 31 height 17
click at [802, 267] on div "發文時間" at bounding box center [803, 267] width 29 height 11
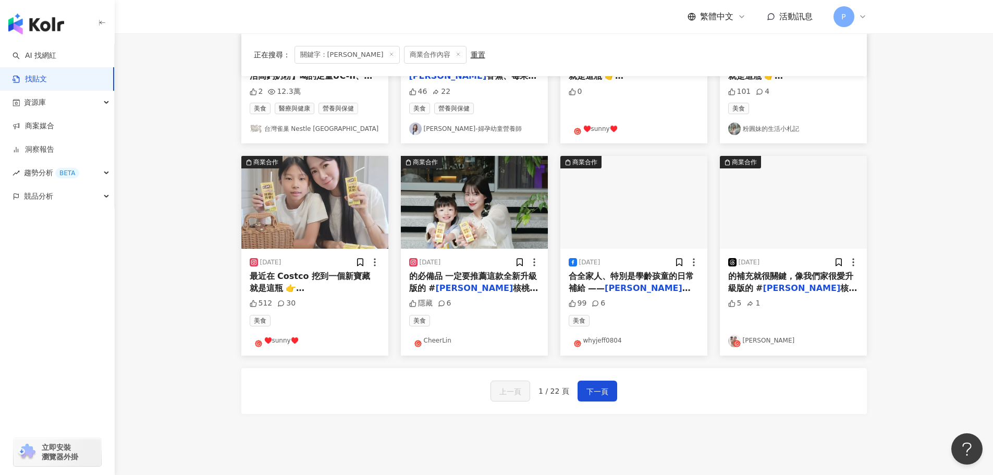
scroll to position [527, 0]
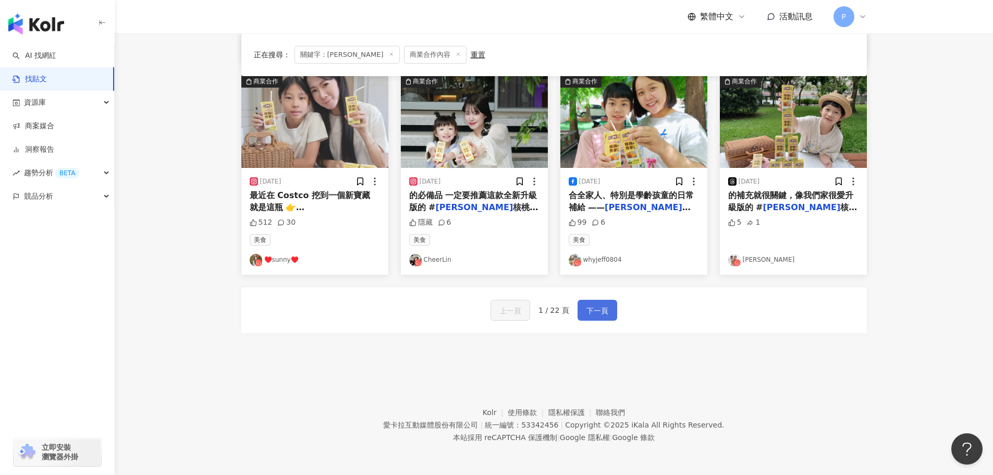
click at [588, 311] on span "下一頁" at bounding box center [597, 310] width 22 height 13
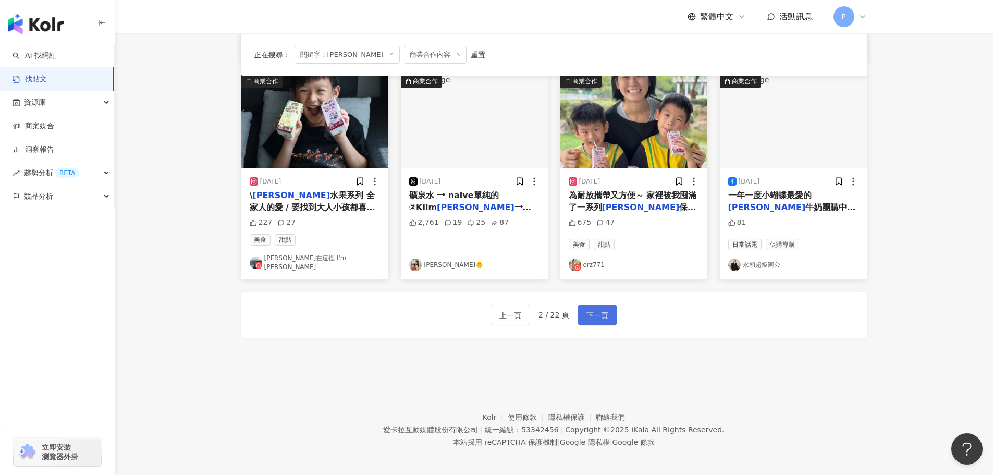
click at [588, 311] on span "下一頁" at bounding box center [597, 315] width 22 height 13
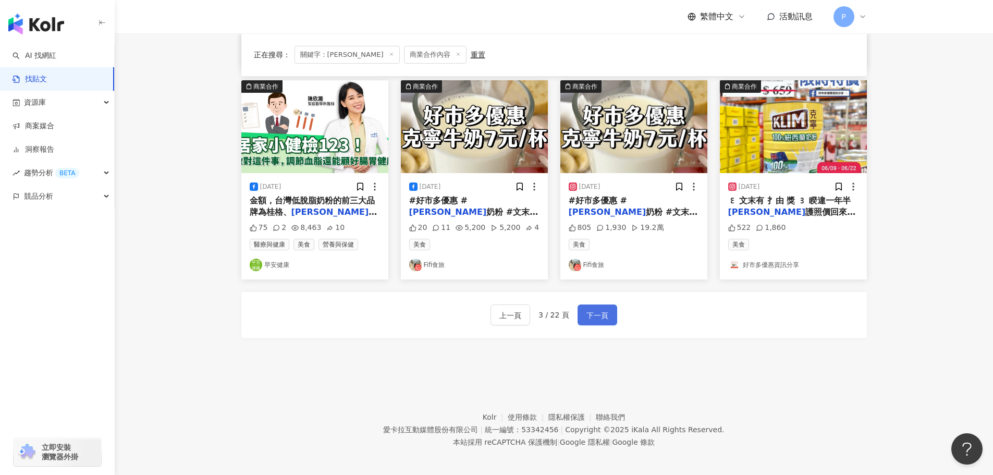
click at [588, 311] on span "下一頁" at bounding box center [597, 315] width 22 height 13
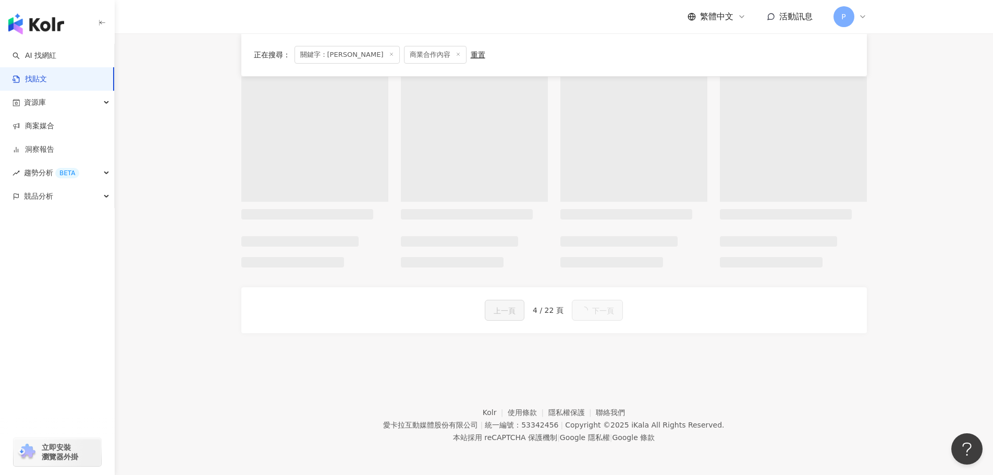
click at [588, 311] on button "下一頁" at bounding box center [597, 310] width 51 height 21
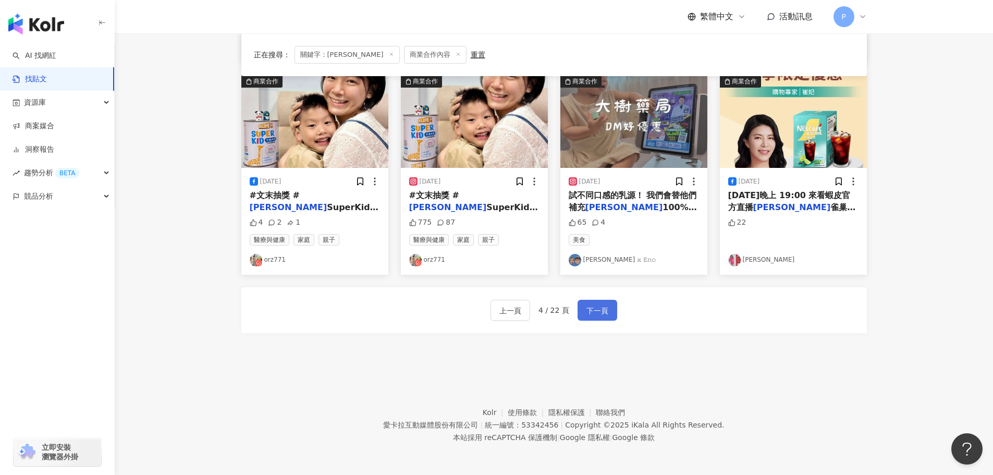
click at [588, 311] on span "下一頁" at bounding box center [597, 310] width 22 height 13
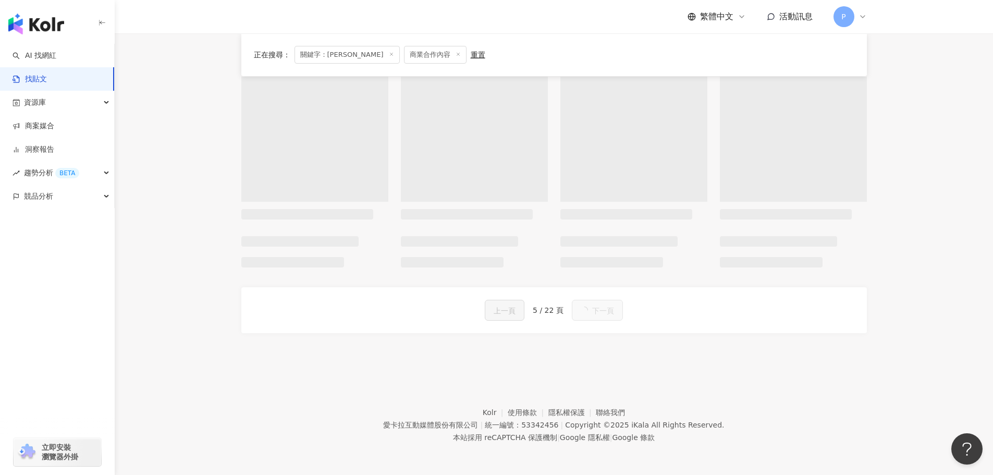
click at [588, 311] on button "下一頁" at bounding box center [597, 310] width 51 height 21
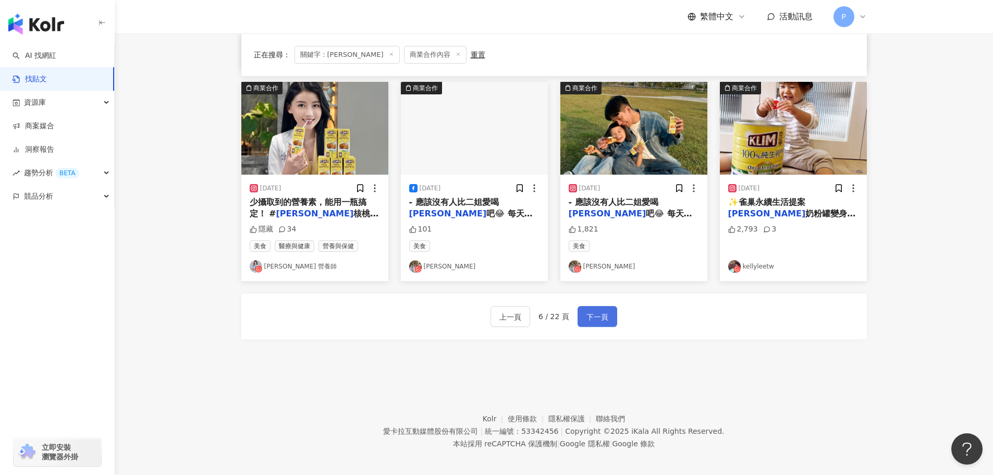
scroll to position [542, 0]
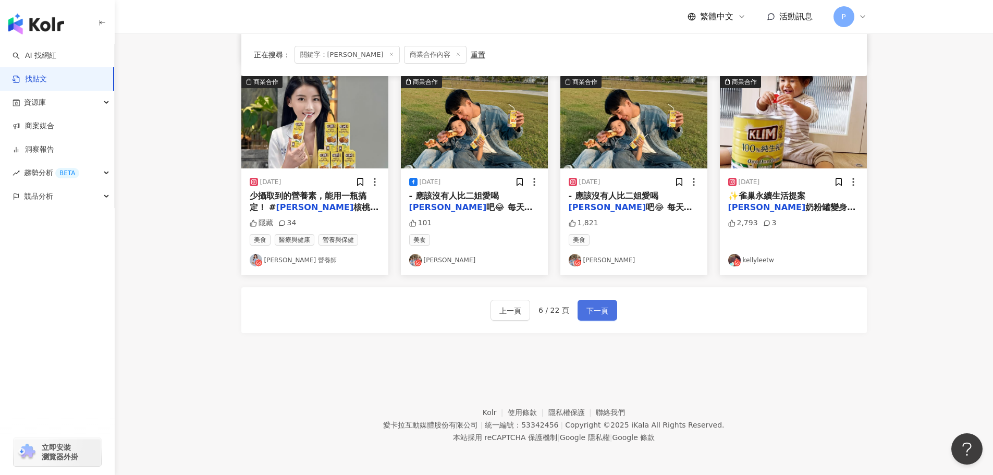
click at [588, 311] on span "下一頁" at bounding box center [597, 310] width 22 height 13
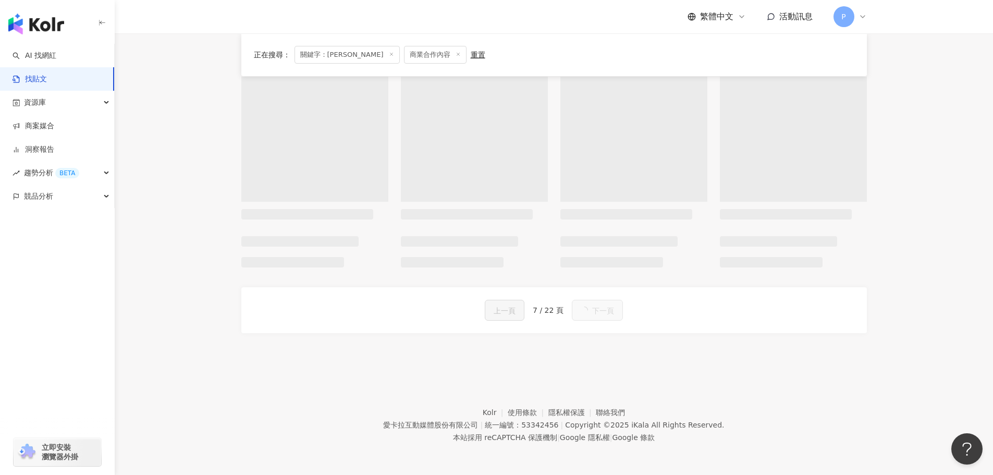
click at [588, 311] on button "下一頁" at bounding box center [597, 310] width 51 height 21
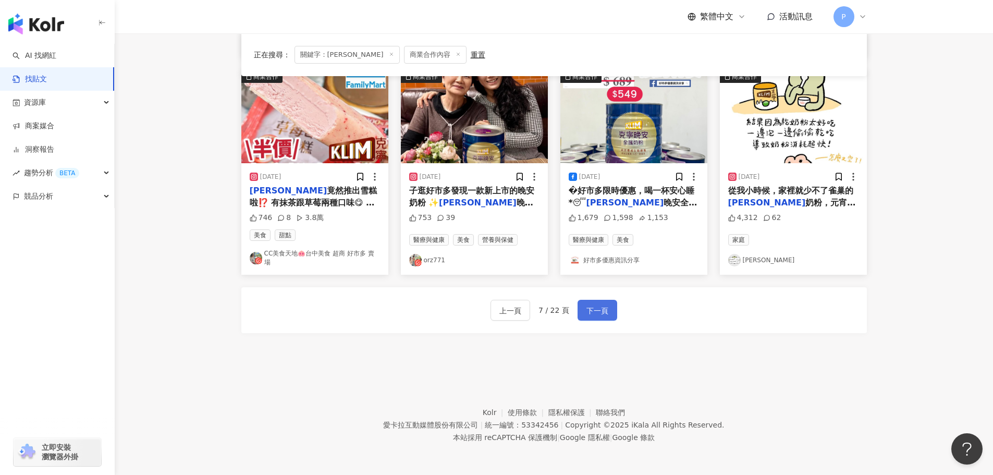
scroll to position [527, 0]
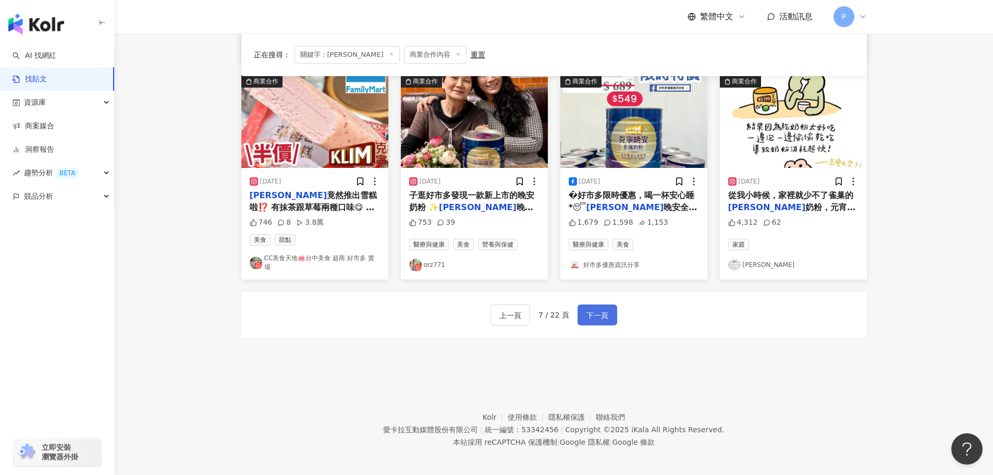
click at [588, 311] on span "下一頁" at bounding box center [597, 315] width 22 height 13
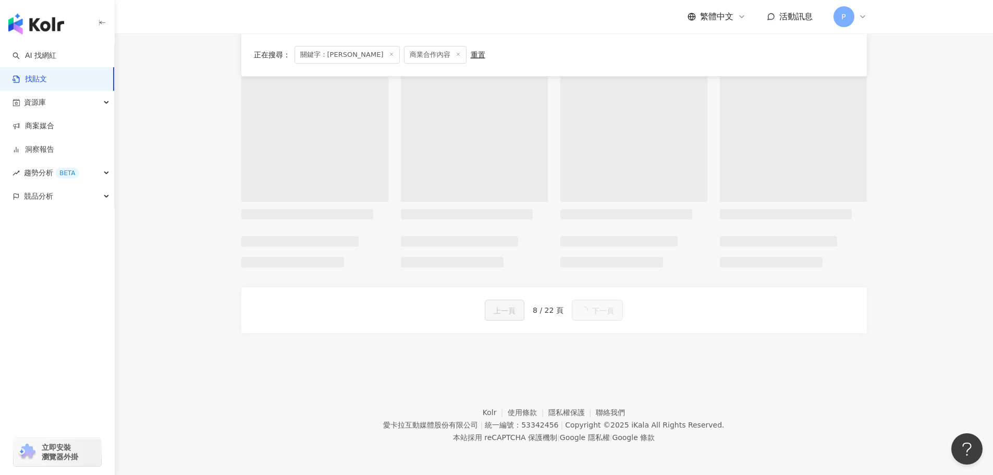
click at [588, 311] on button "下一頁" at bounding box center [597, 310] width 51 height 21
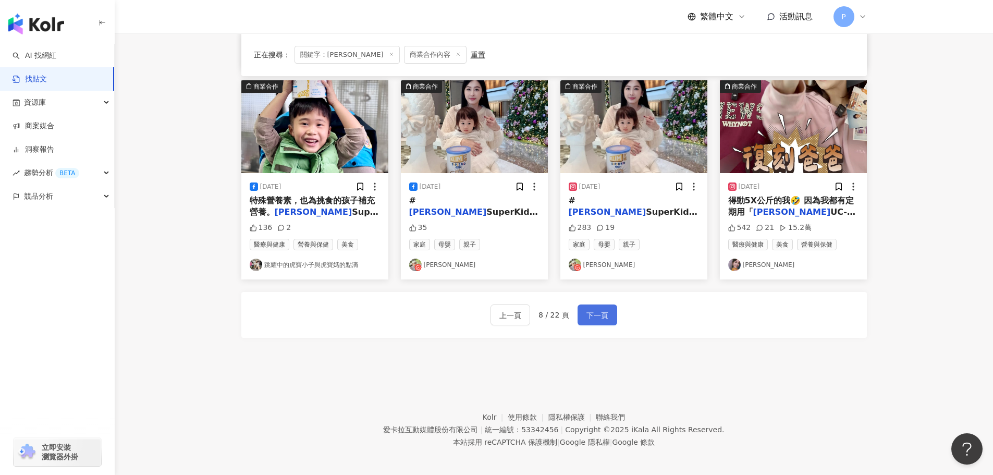
click at [588, 309] on span "下一頁" at bounding box center [597, 315] width 22 height 13
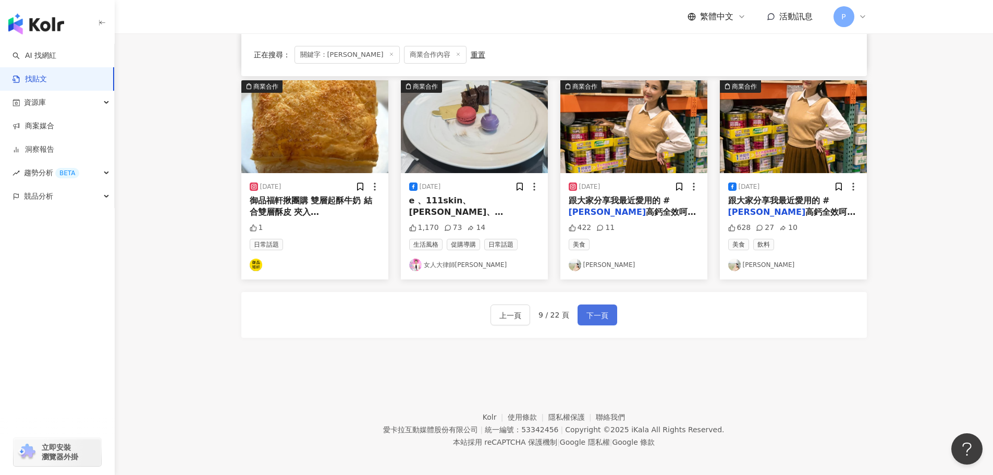
click at [588, 309] on span "下一頁" at bounding box center [597, 315] width 22 height 13
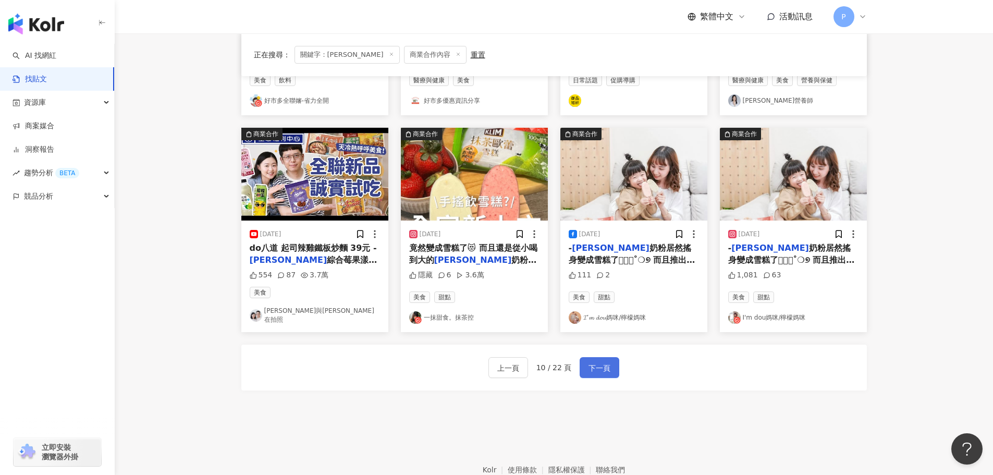
scroll to position [475, 0]
click at [601, 361] on span "下一頁" at bounding box center [599, 367] width 22 height 13
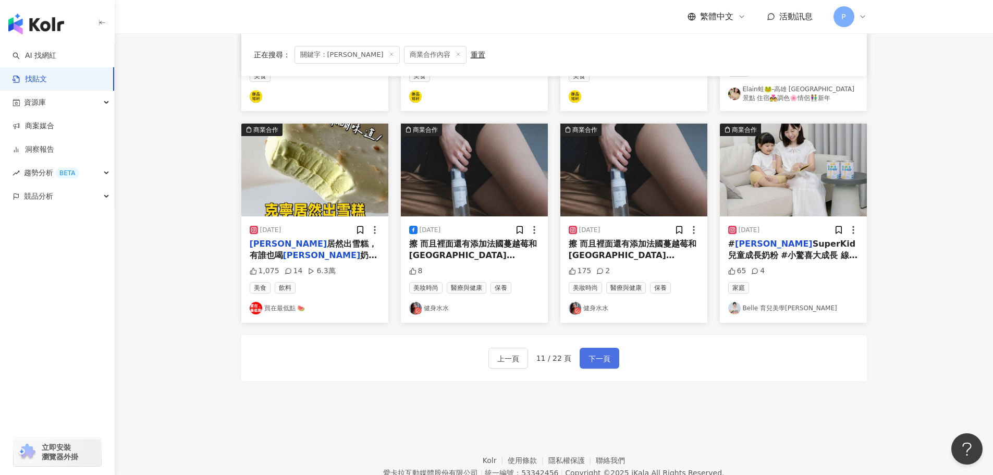
scroll to position [480, 0]
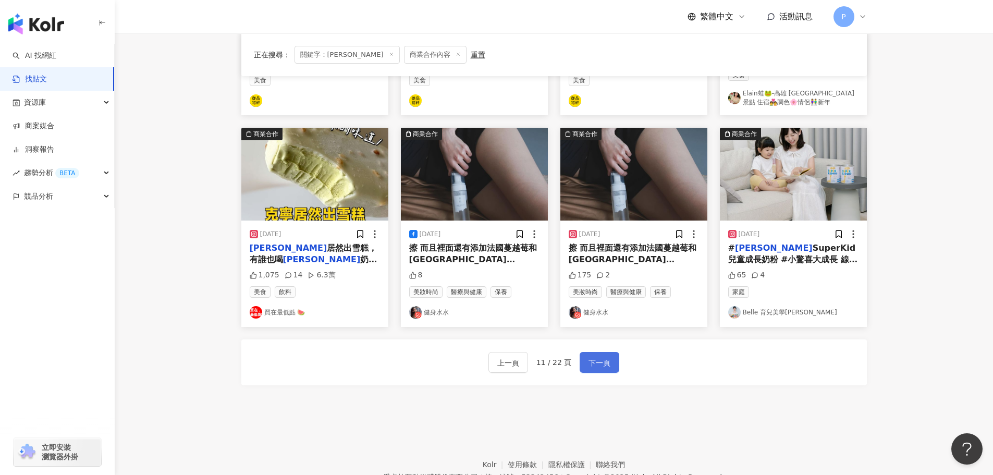
click at [601, 354] on button "下一頁" at bounding box center [599, 362] width 40 height 21
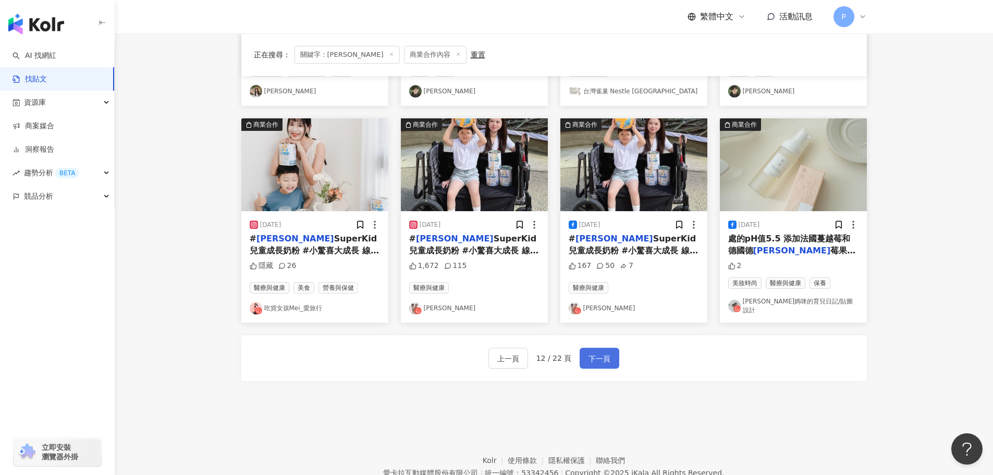
scroll to position [475, 0]
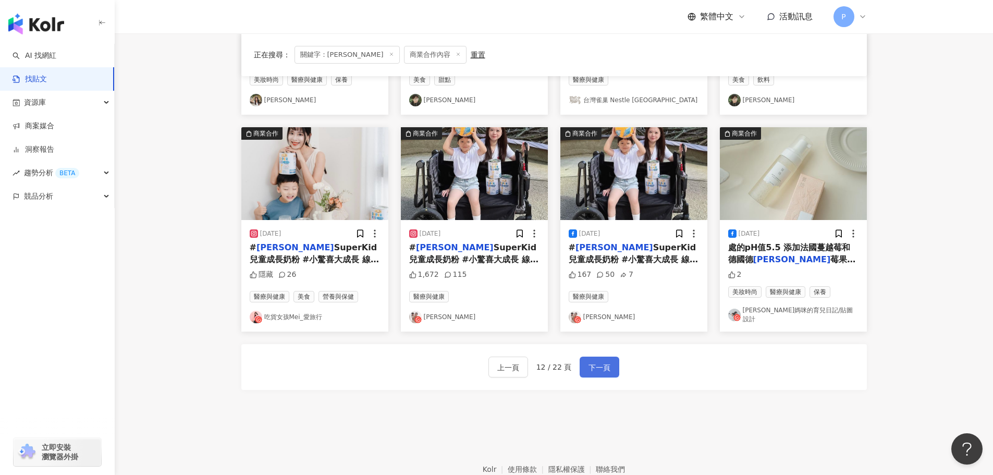
click at [601, 363] on span "下一頁" at bounding box center [599, 367] width 22 height 13
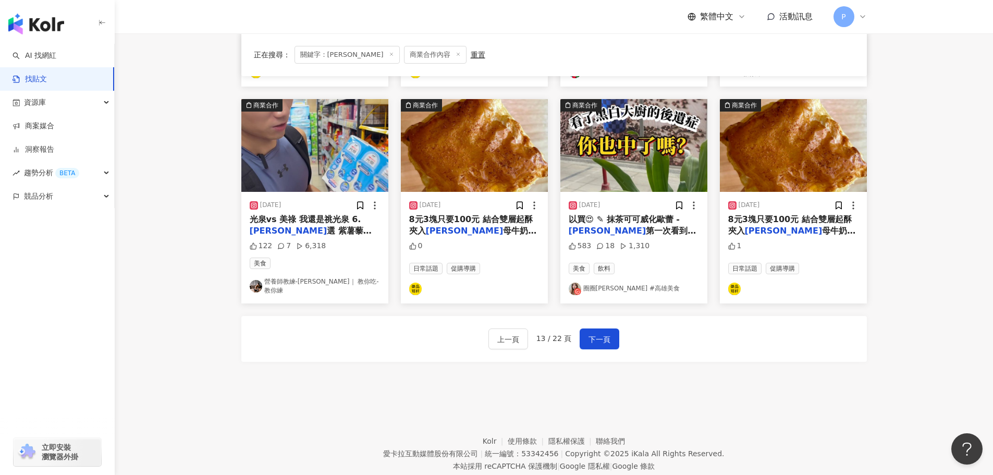
scroll to position [532, 0]
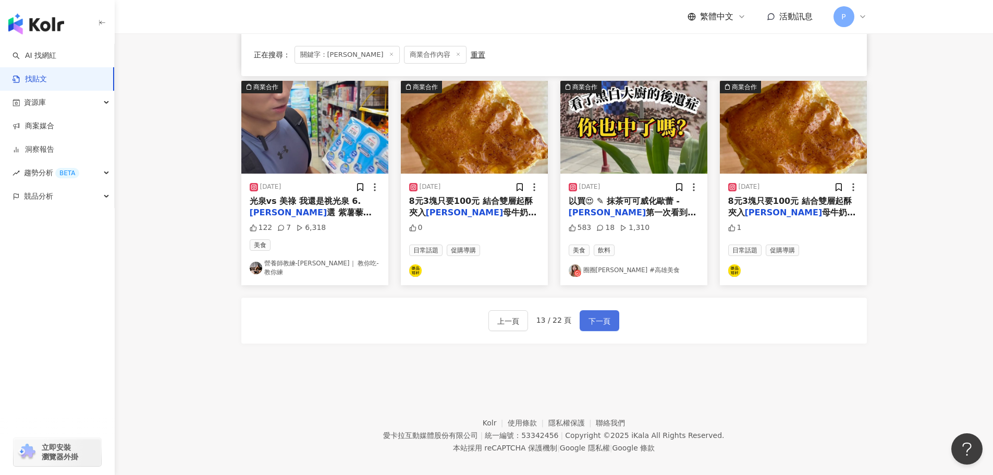
click at [607, 315] on span "下一頁" at bounding box center [599, 321] width 22 height 13
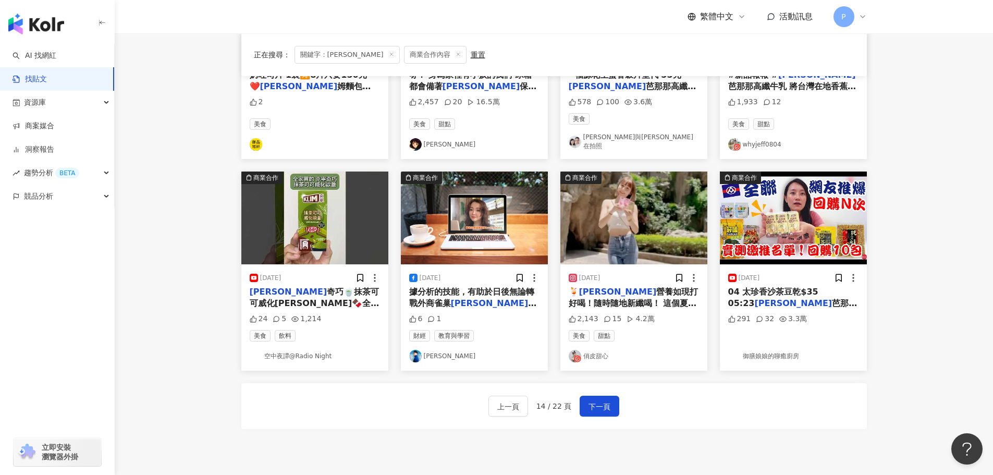
scroll to position [527, 0]
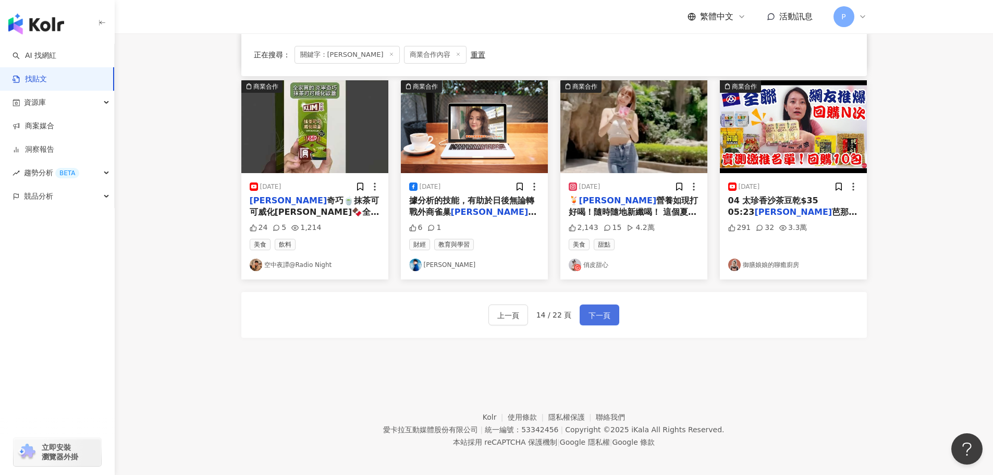
click at [606, 314] on span "下一頁" at bounding box center [599, 315] width 22 height 13
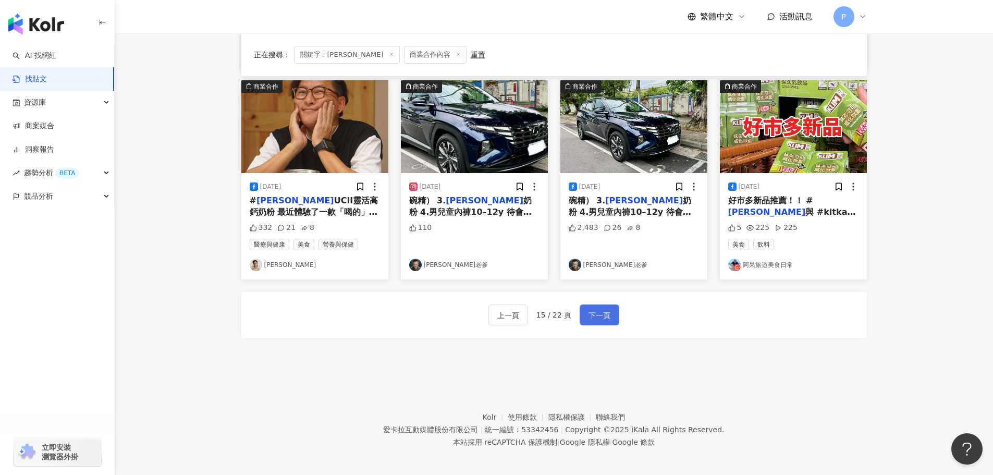
click at [606, 314] on span "下一頁" at bounding box center [599, 315] width 22 height 13
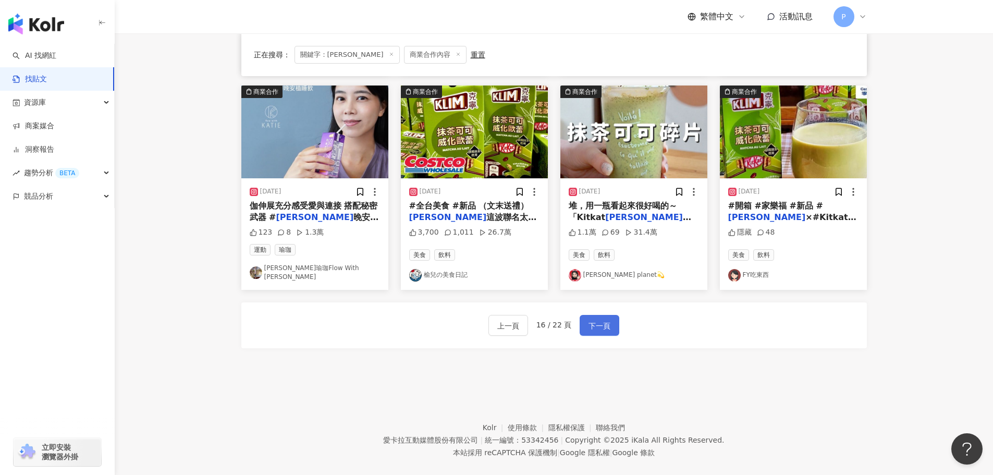
click at [606, 319] on span "下一頁" at bounding box center [599, 325] width 22 height 13
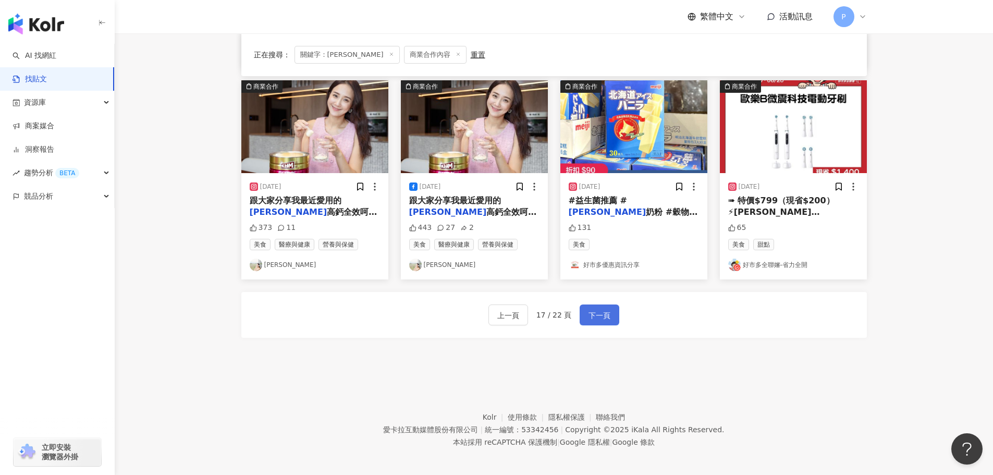
click at [606, 314] on span "下一頁" at bounding box center [599, 315] width 22 height 13
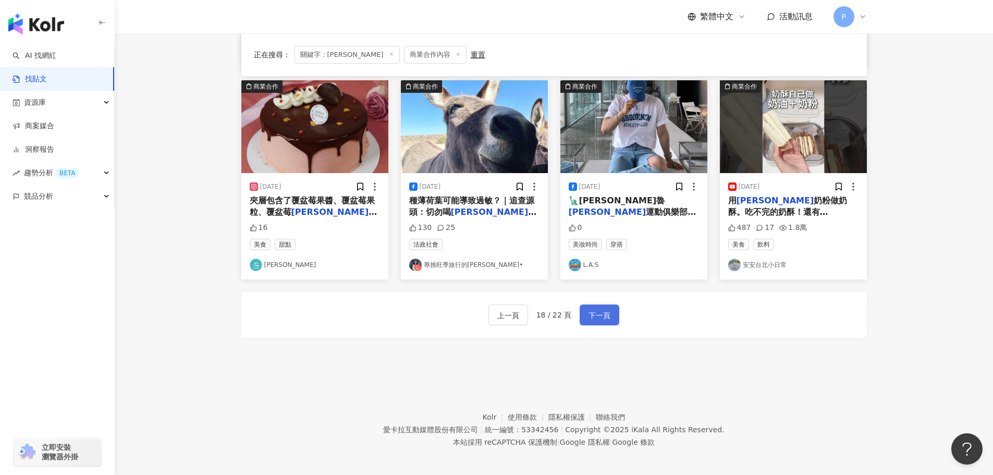
click at [606, 314] on span "下一頁" at bounding box center [599, 315] width 22 height 13
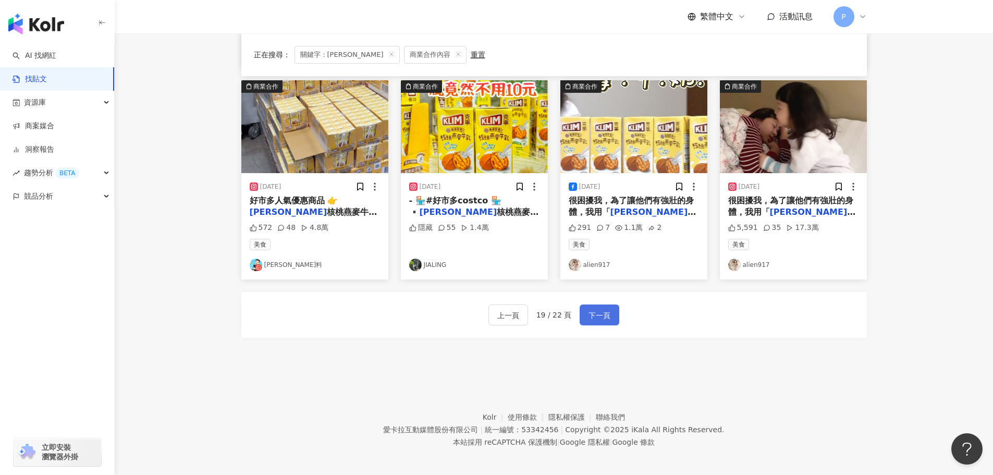
click at [606, 314] on span "下一頁" at bounding box center [599, 315] width 22 height 13
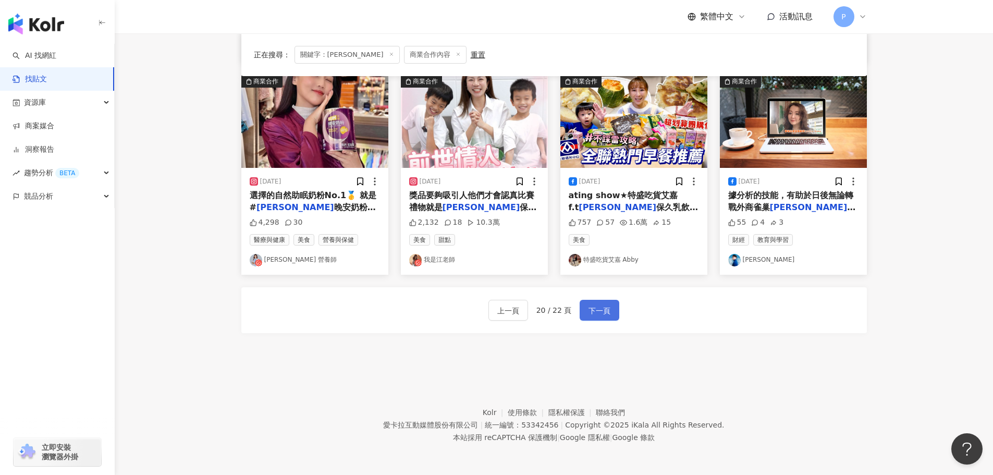
click at [606, 314] on span "下一頁" at bounding box center [599, 310] width 22 height 13
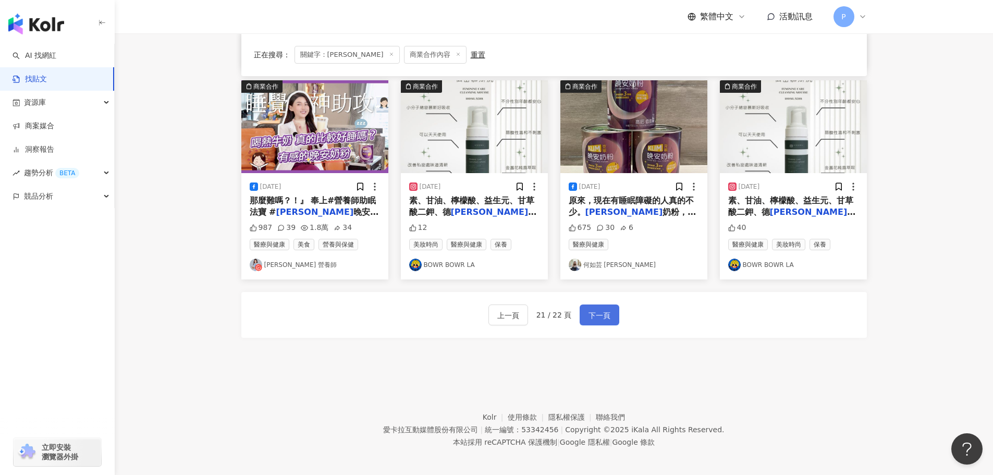
click at [606, 314] on span "下一頁" at bounding box center [599, 315] width 22 height 13
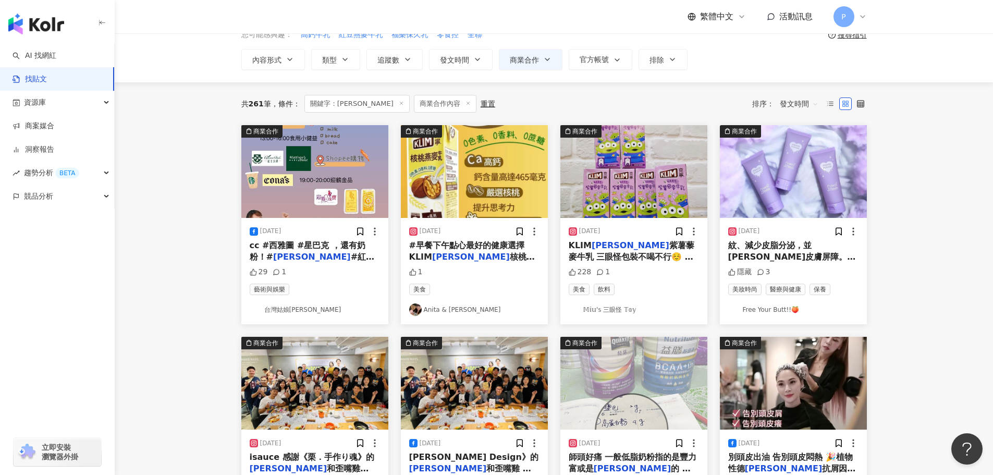
scroll to position [0, 0]
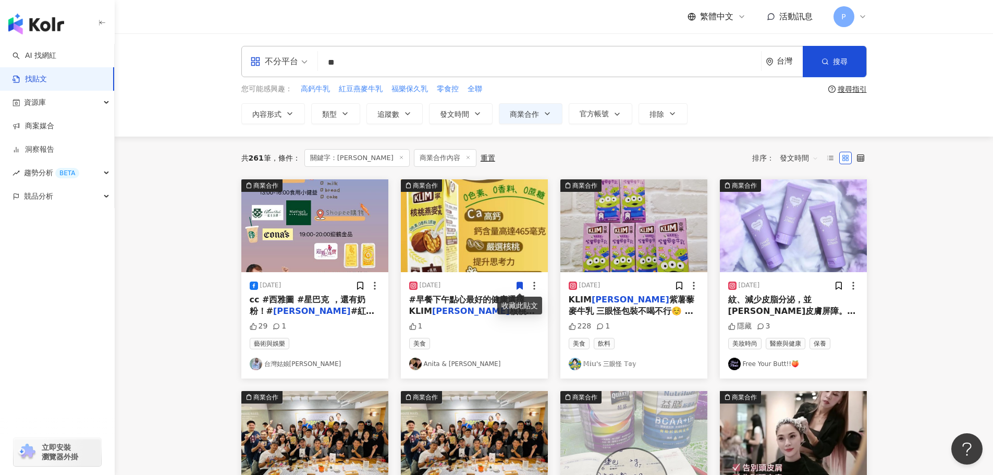
click at [380, 60] on input "**" at bounding box center [539, 62] width 435 height 22
click at [47, 51] on link "AI 找網紅" at bounding box center [35, 56] width 44 height 10
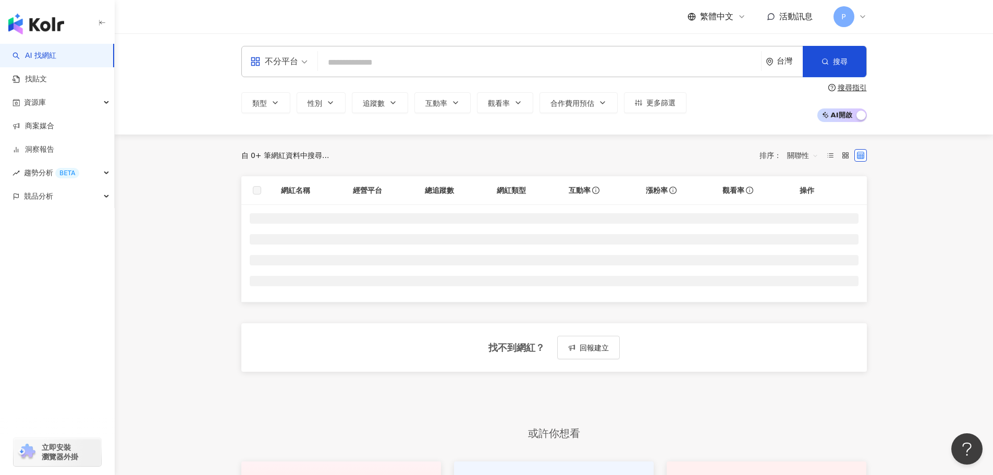
click at [351, 65] on input "search" at bounding box center [539, 63] width 435 height 20
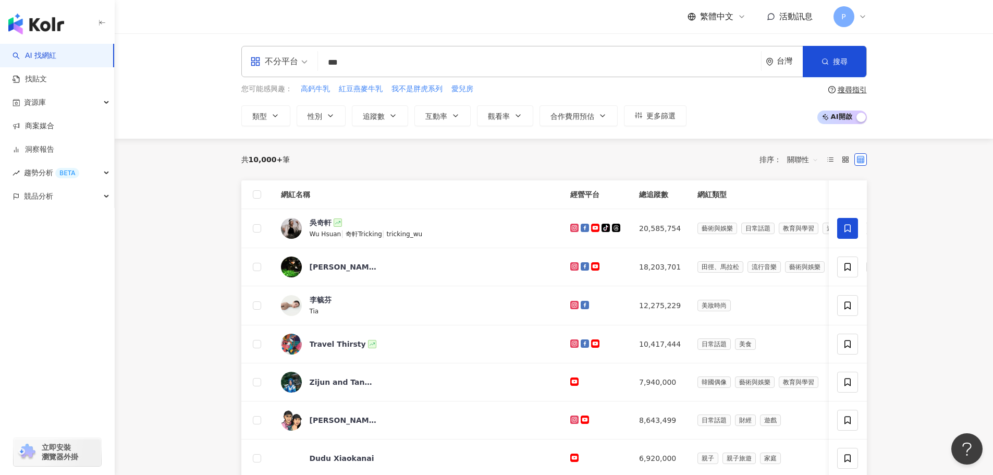
type input "***"
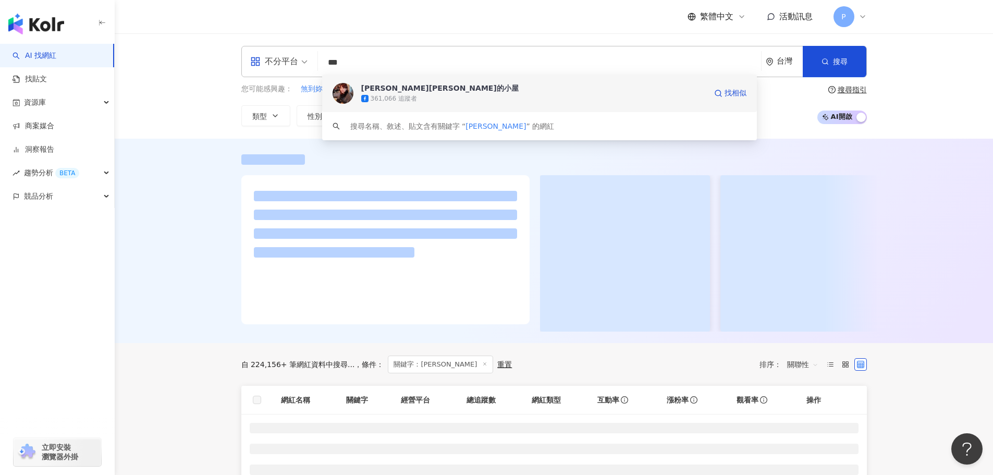
click at [385, 100] on div "361,066 追蹤者" at bounding box center [393, 98] width 46 height 9
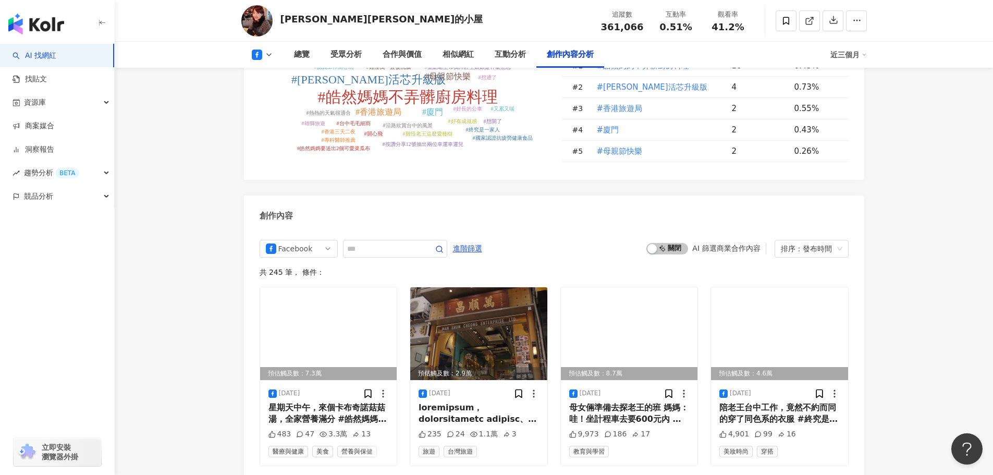
scroll to position [2762, 0]
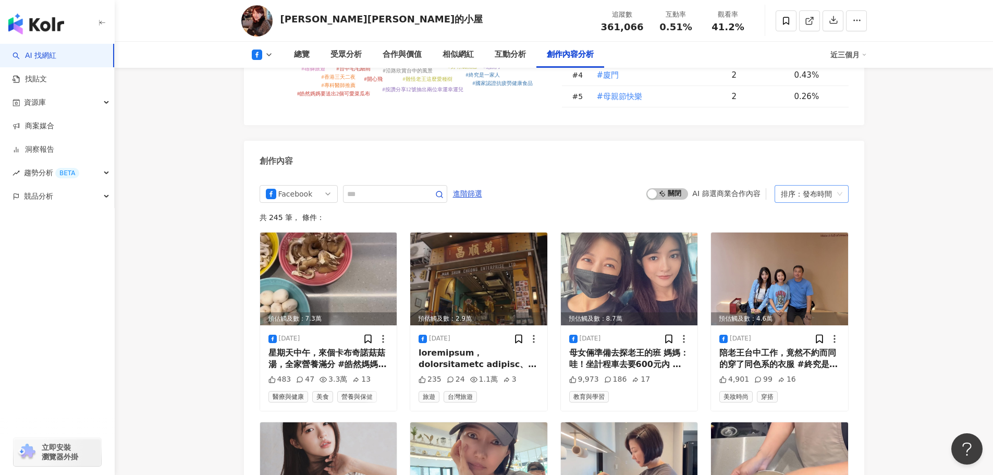
click at [799, 185] on div "排序：發布時間" at bounding box center [807, 193] width 52 height 17
click at [807, 191] on div "發布時間" at bounding box center [811, 195] width 57 height 11
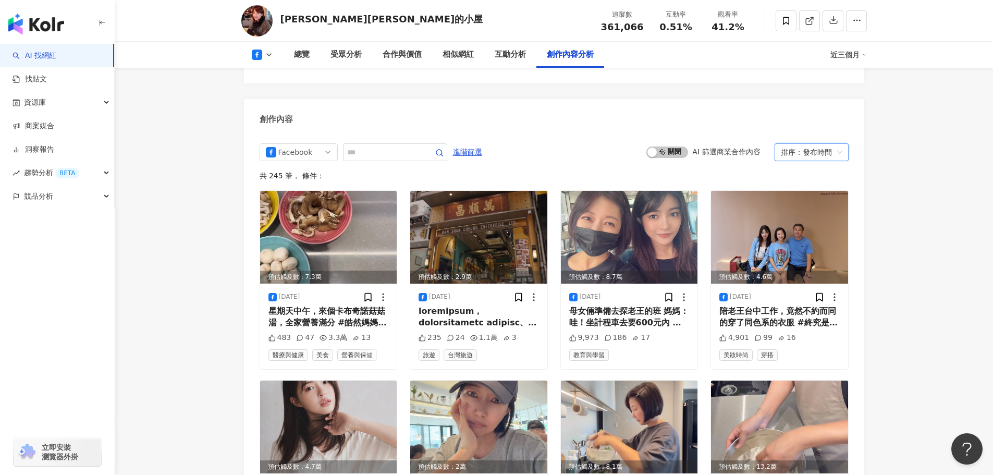
scroll to position [2597, 0]
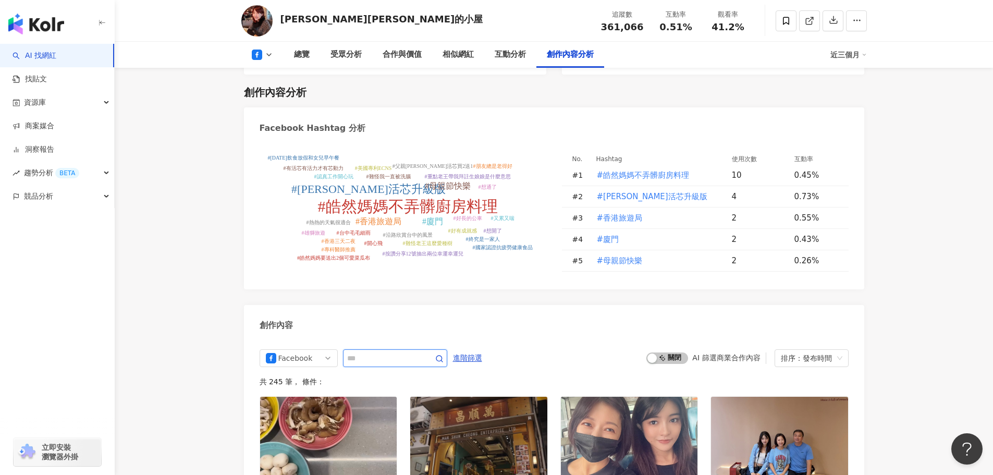
click at [420, 352] on input "text" at bounding box center [383, 358] width 73 height 13
type input "*"
type input "**"
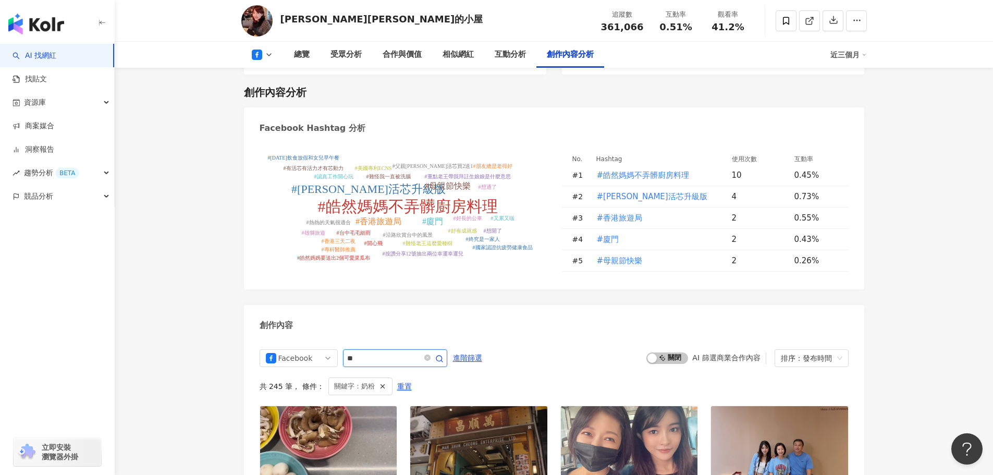
scroll to position [2814, 0]
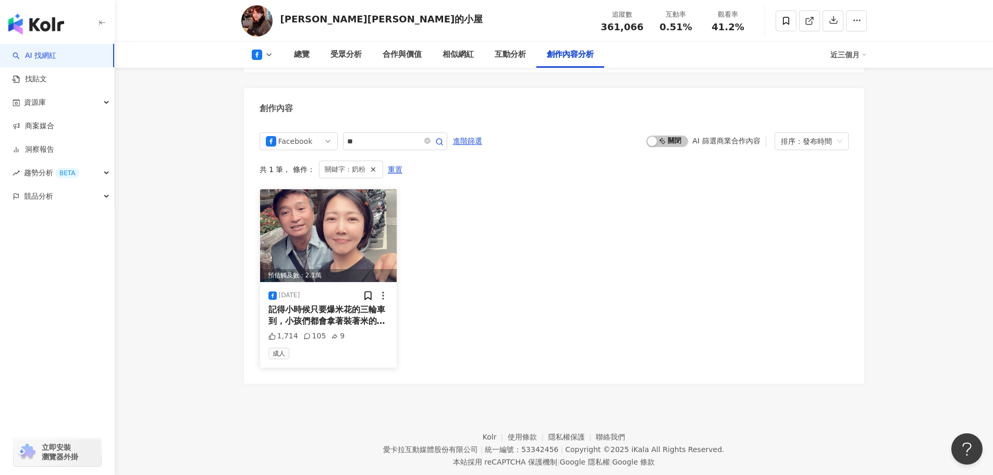
click at [300, 304] on span "記得小時候只要爆米花的三輪車到，小孩們都會拿著裝著米的" at bounding box center [326, 314] width 117 height 21
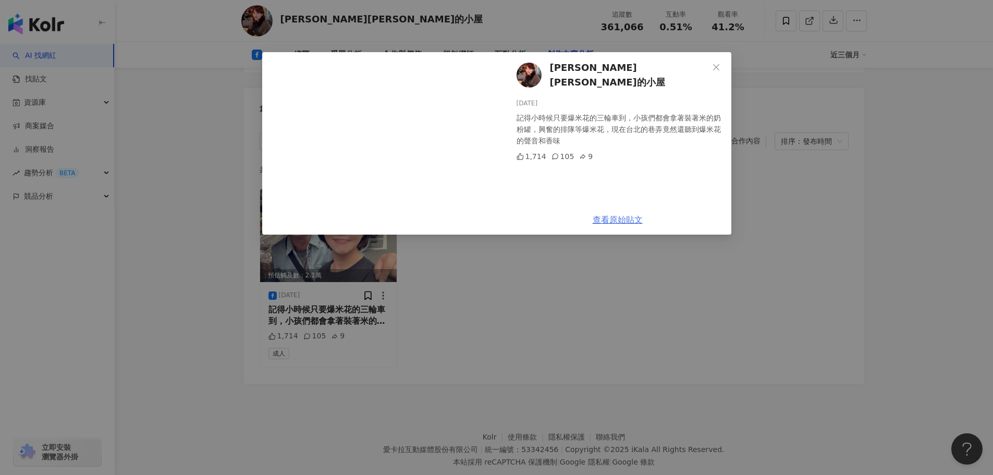
click at [608, 219] on div "王中平和余皓然愛的小屋 2025/5/1 記得小時候只要爆米花的三輪車到，小孩們都會拿著裝著米的奶粉罐，興奮的排隊等爆米花，現在台北的巷弄竟然還聽到爆米花的聲…" at bounding box center [617, 143] width 227 height 182
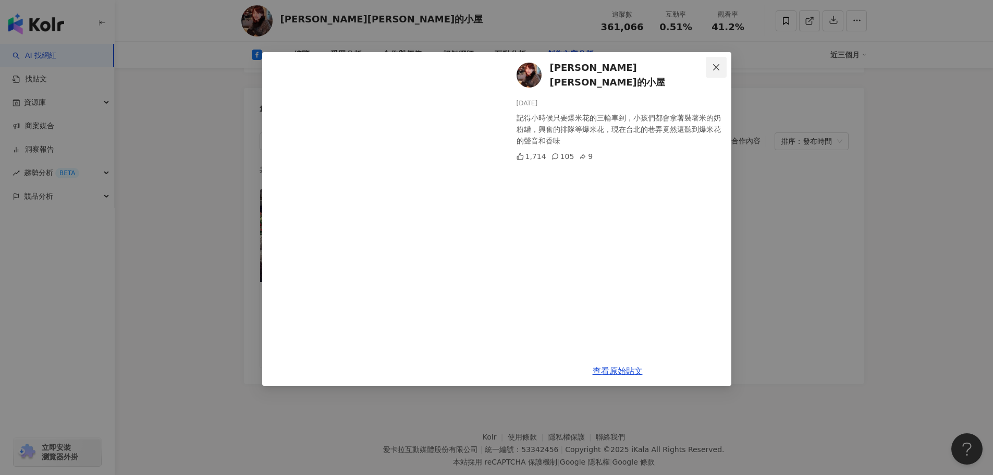
click at [714, 67] on icon "close" at bounding box center [716, 67] width 8 height 8
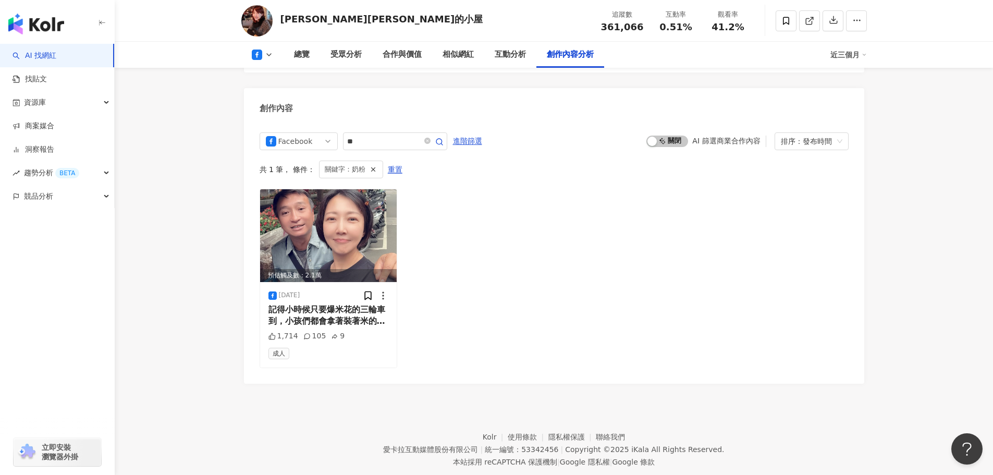
click at [591, 219] on div "預估觸及數：2.1萬 2025/5/1 記得小時候只要爆米花的三輪車到，小孩們都會拿著裝著米的 奶粉 罐，興奮的排隊等爆米花，現在台北的巷弄竟然還聽到爆米花的…" at bounding box center [553, 278] width 589 height 179
click at [631, 204] on div "預估觸及數：2.1萬 2025/5/1 記得小時候只要爆米花的三輪車到，小孩們都會拿著裝著米的 奶粉 罐，興奮的排隊等爆米花，現在台北的巷弄竟然還聽到爆米花的…" at bounding box center [553, 278] width 589 height 179
